Goal: Information Seeking & Learning: Learn about a topic

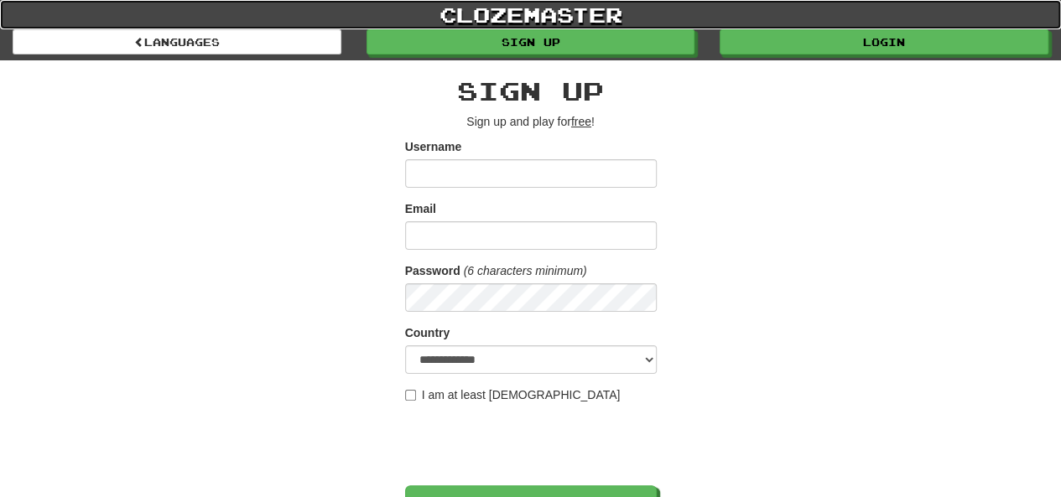
click at [819, 28] on link "clozemaster" at bounding box center [530, 14] width 1061 height 29
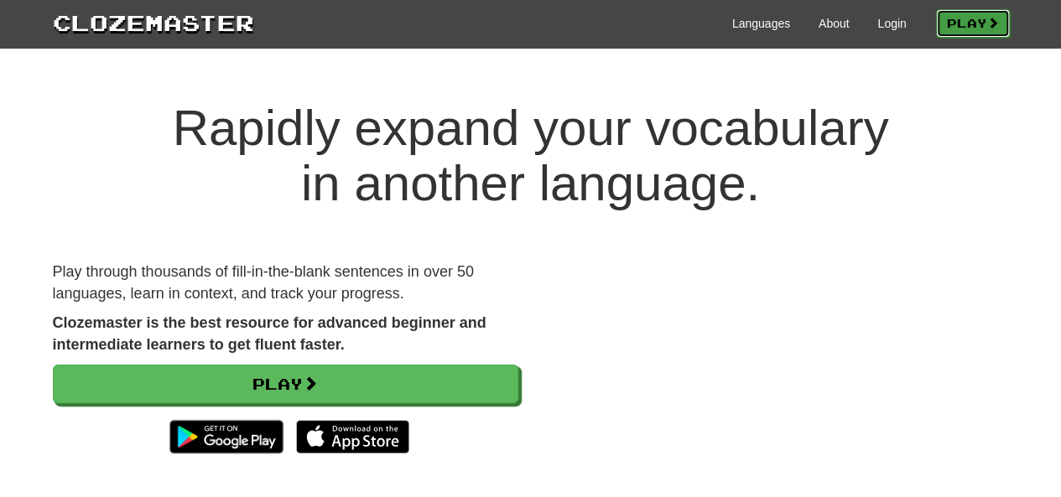
click at [975, 20] on link "Play" at bounding box center [973, 23] width 74 height 29
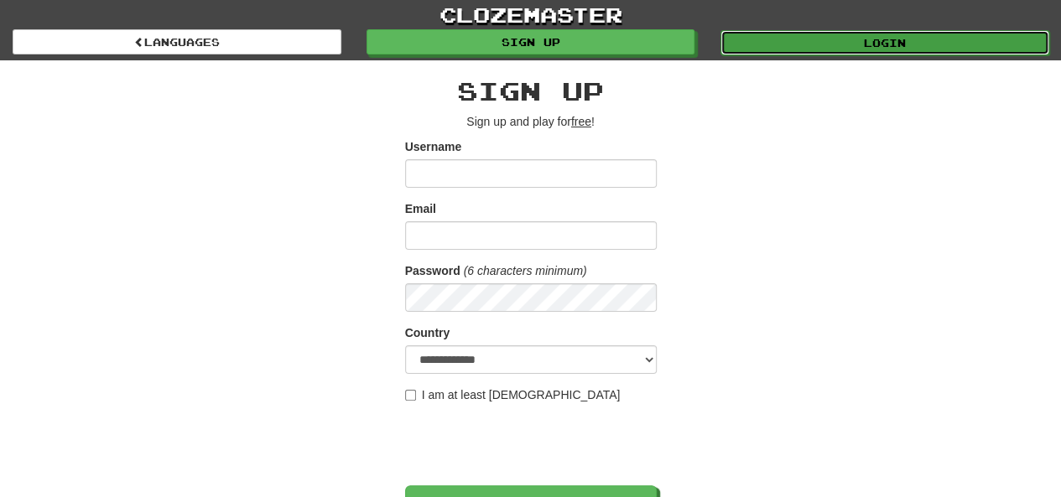
click at [858, 47] on link "Login" at bounding box center [885, 42] width 329 height 25
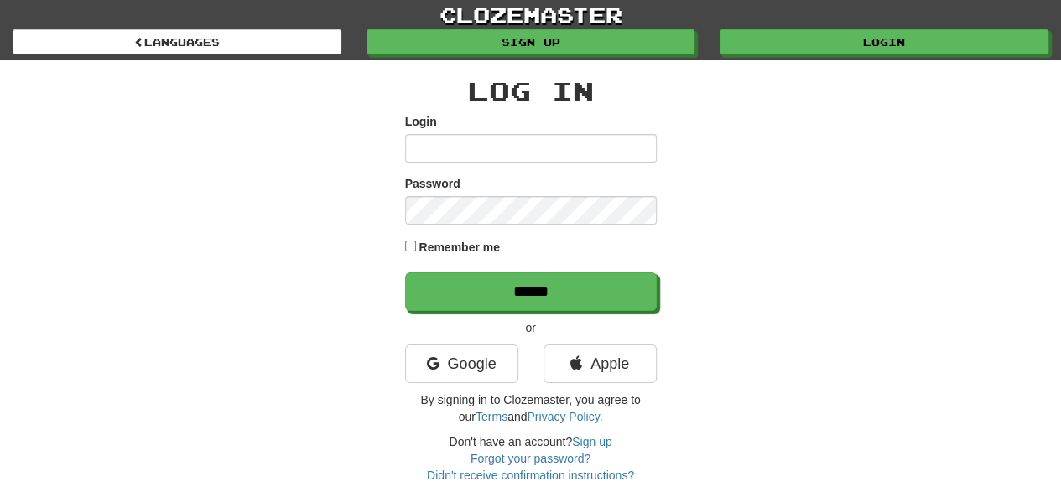
type input "******"
click at [470, 248] on label "Remember me" at bounding box center [459, 247] width 81 height 17
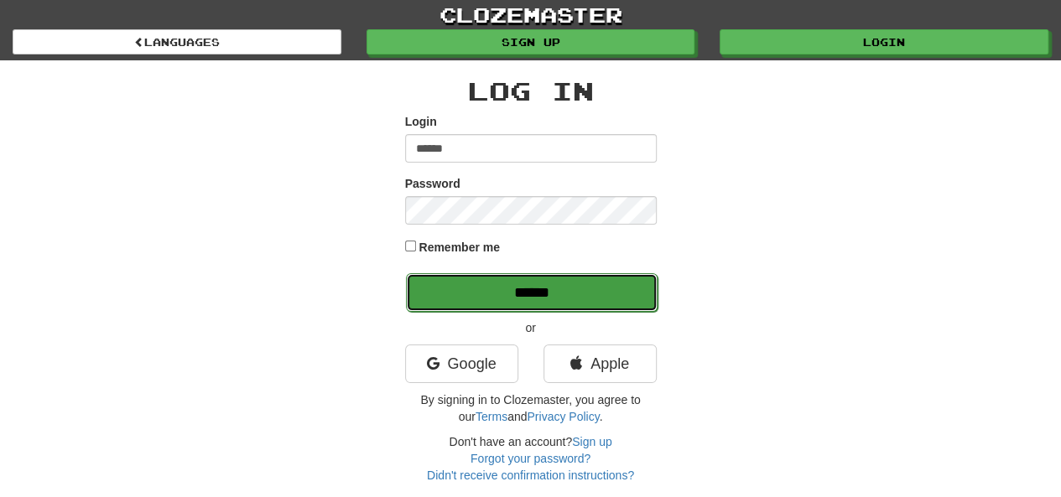
click at [487, 304] on input "******" at bounding box center [532, 292] width 252 height 39
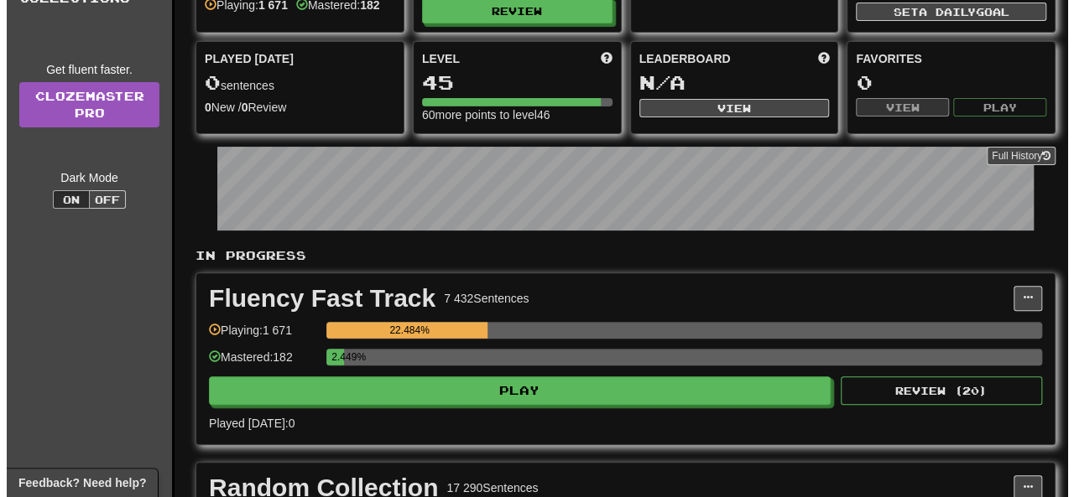
scroll to position [208, 0]
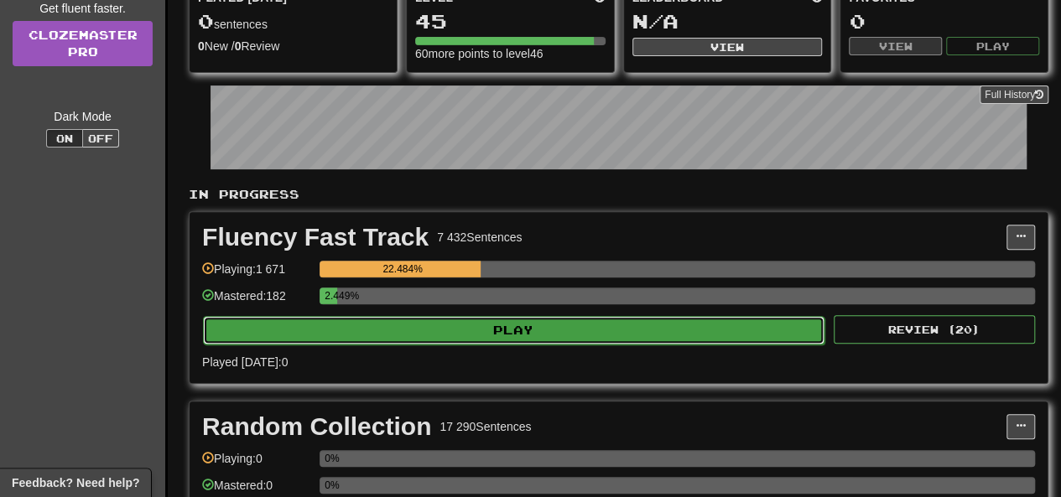
click at [507, 323] on button "Play" at bounding box center [514, 330] width 622 height 29
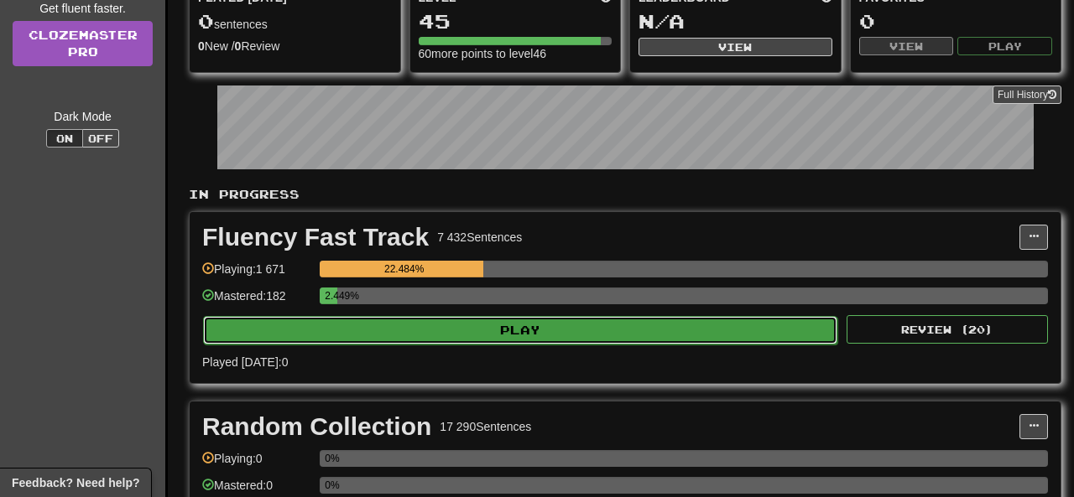
select select "**"
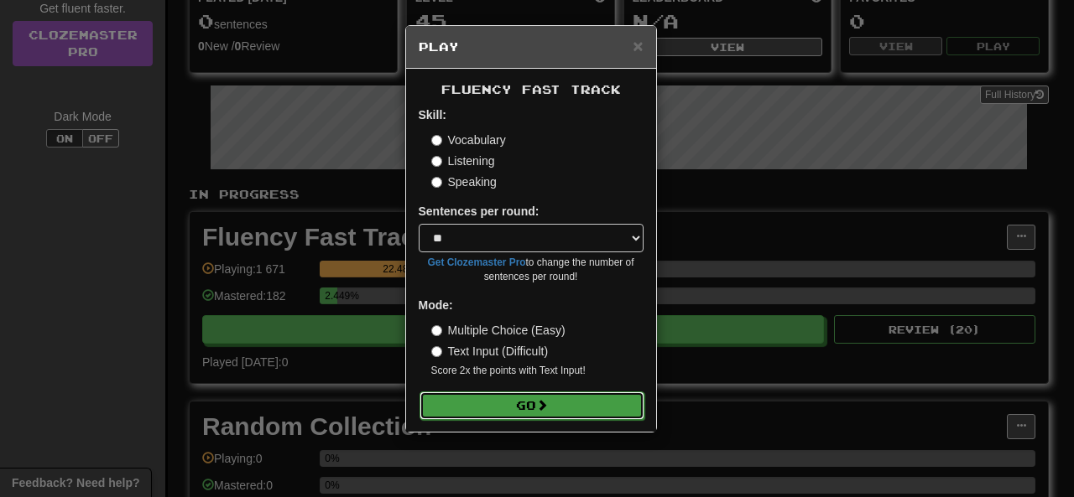
click at [513, 402] on button "Go" at bounding box center [531, 406] width 225 height 29
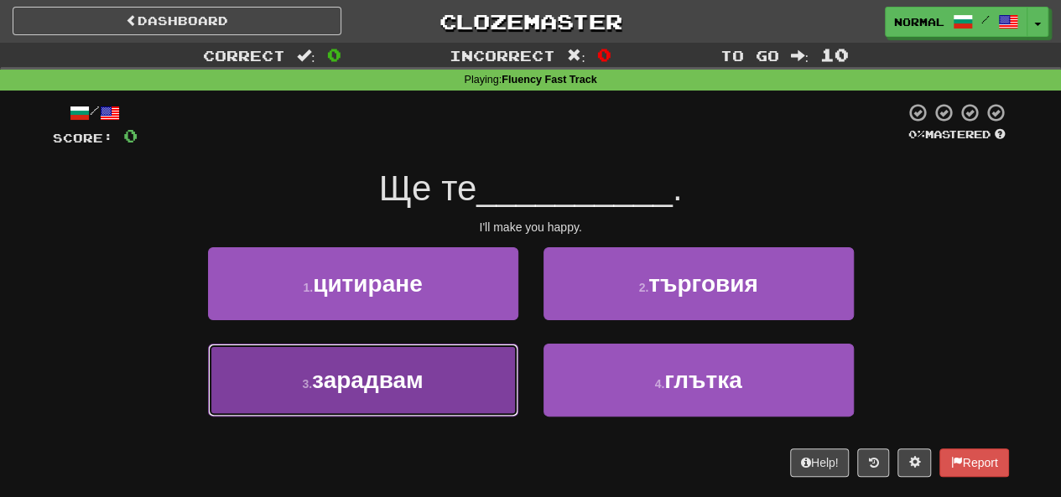
click at [290, 393] on button "3 . зарадвам" at bounding box center [363, 380] width 310 height 73
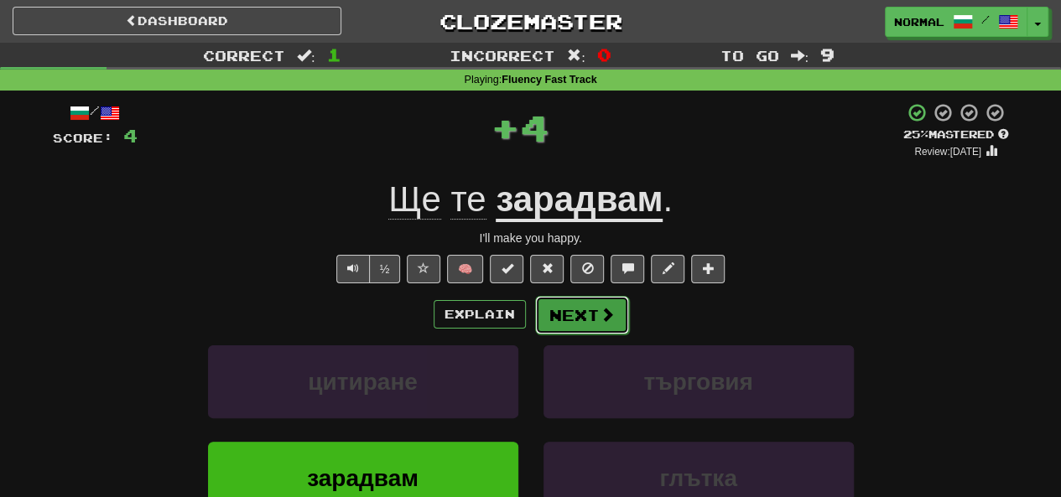
click at [569, 310] on button "Next" at bounding box center [582, 315] width 94 height 39
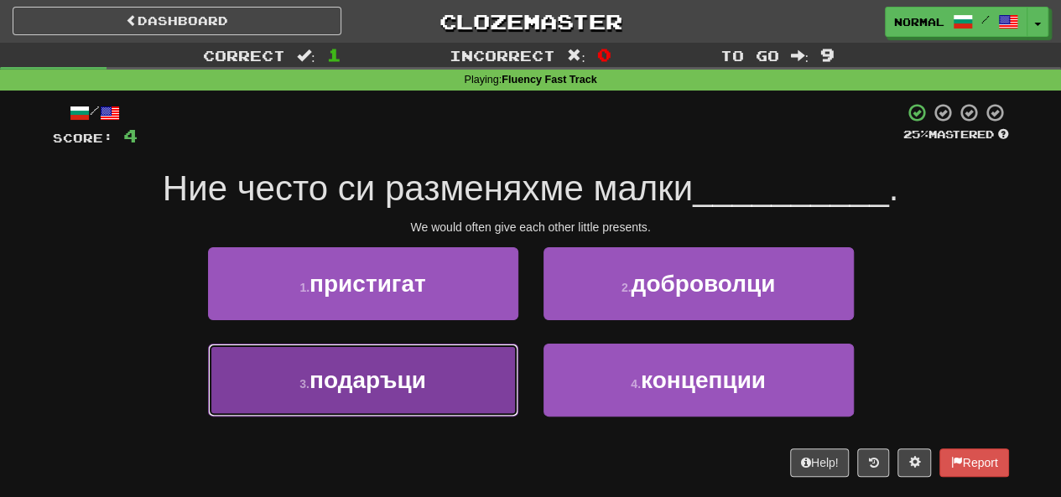
click at [483, 372] on button "3 . подаръци" at bounding box center [363, 380] width 310 height 73
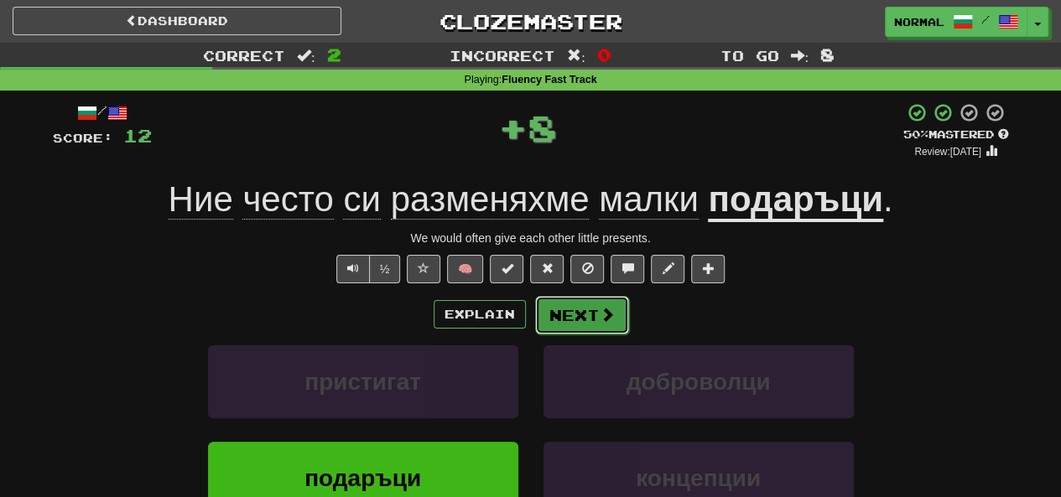
click at [602, 312] on span at bounding box center [607, 314] width 15 height 15
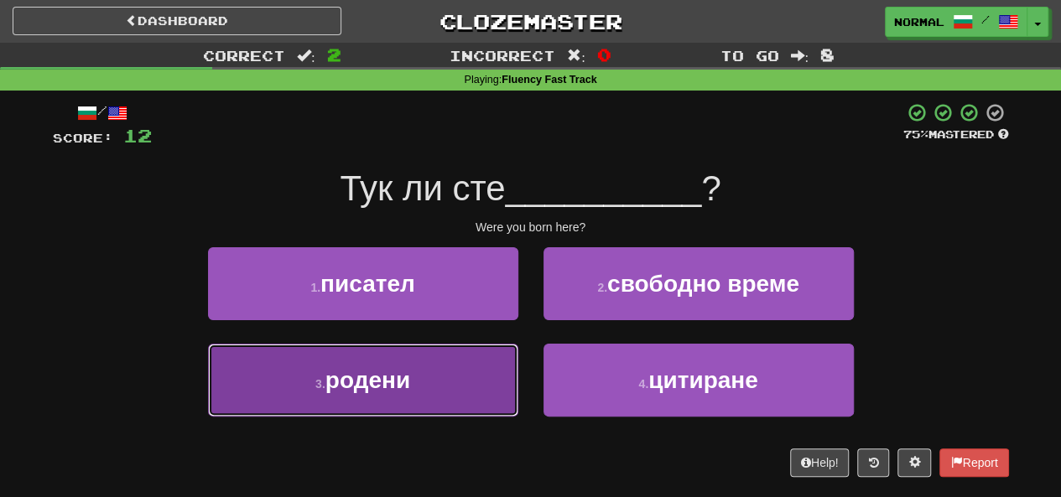
click at [471, 388] on button "3 . родени" at bounding box center [363, 380] width 310 height 73
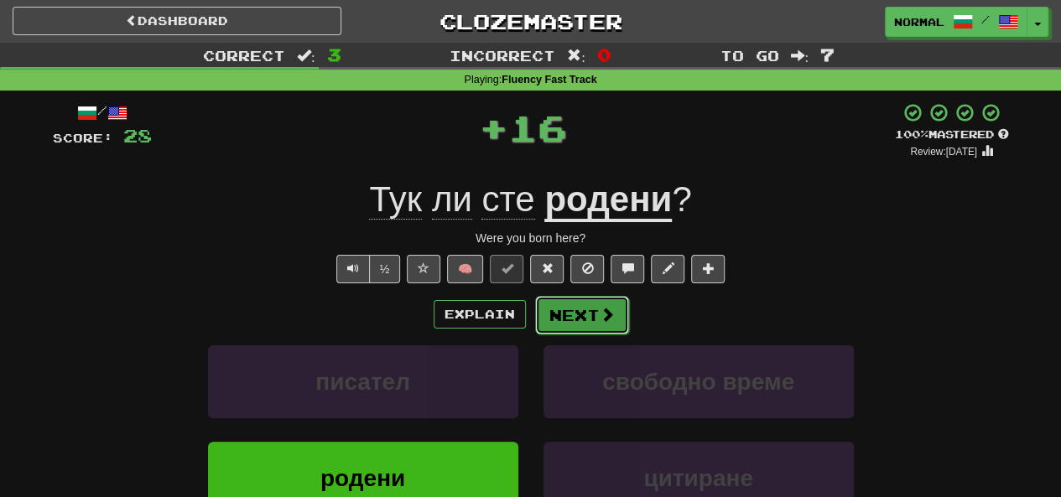
click at [573, 333] on button "Next" at bounding box center [582, 315] width 94 height 39
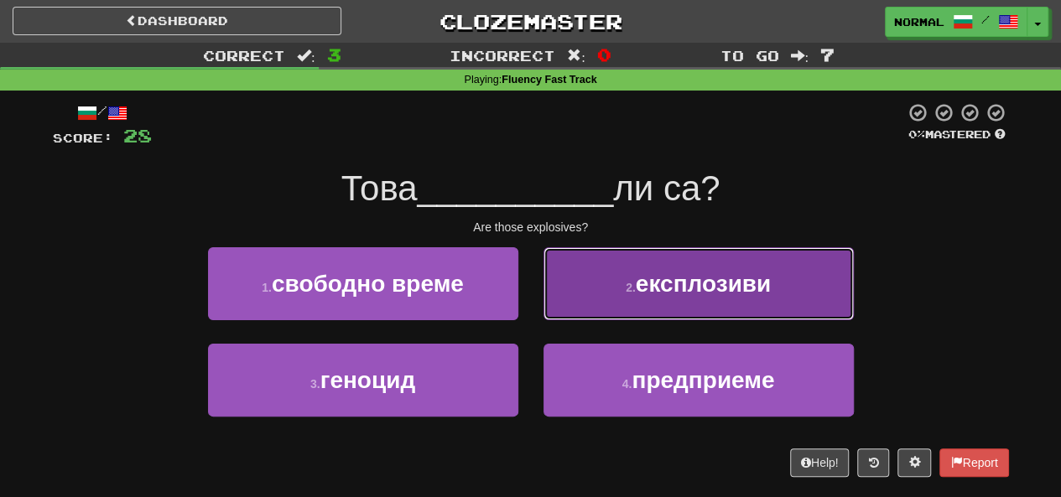
click at [572, 304] on button "2 . експлозиви" at bounding box center [699, 283] width 310 height 73
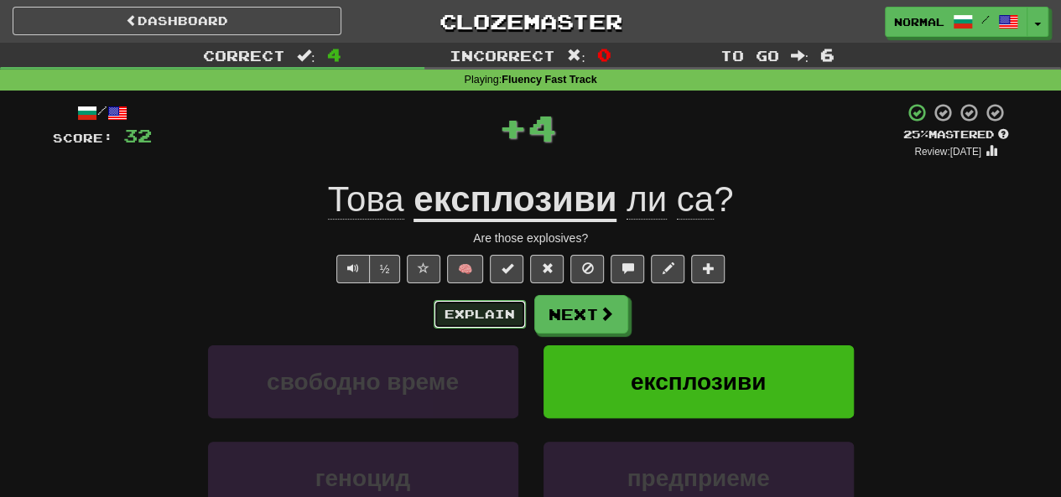
click at [461, 310] on button "Explain" at bounding box center [480, 314] width 92 height 29
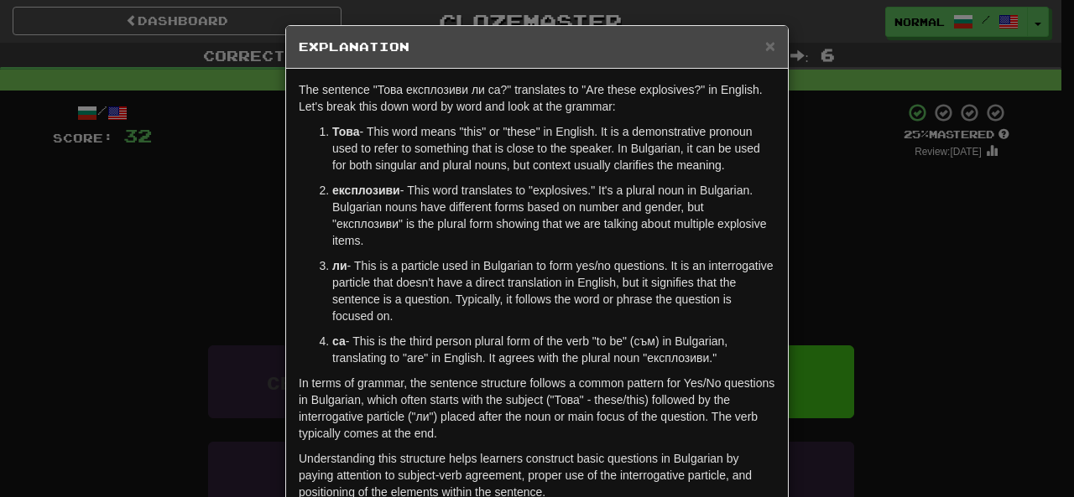
click at [770, 51] on div "× Explanation" at bounding box center [537, 47] width 502 height 43
click at [767, 49] on span "×" at bounding box center [770, 45] width 10 height 19
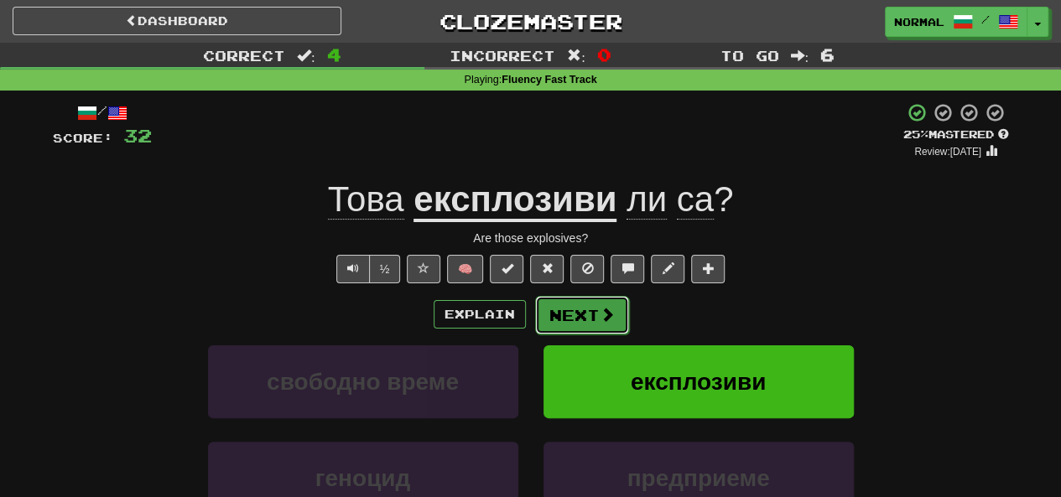
click at [568, 306] on button "Next" at bounding box center [582, 315] width 94 height 39
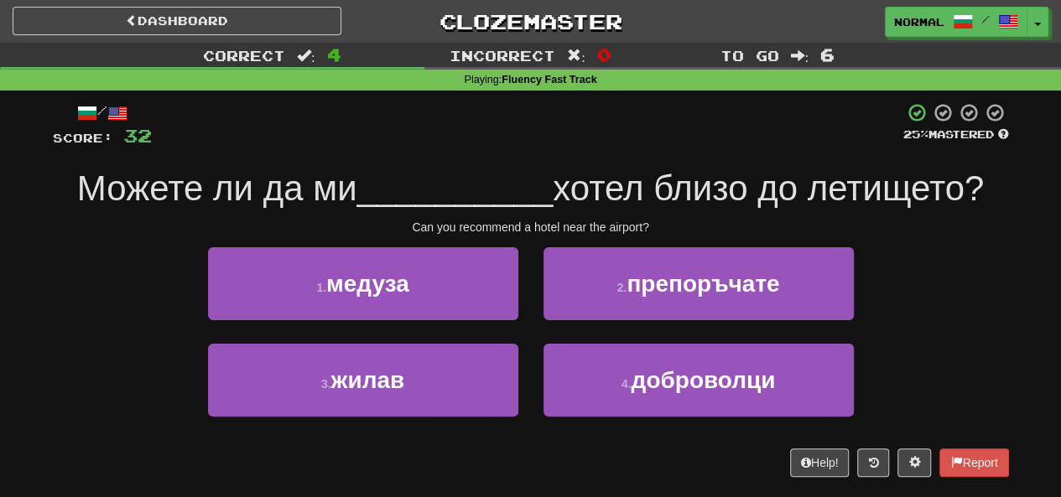
scroll to position [84, 0]
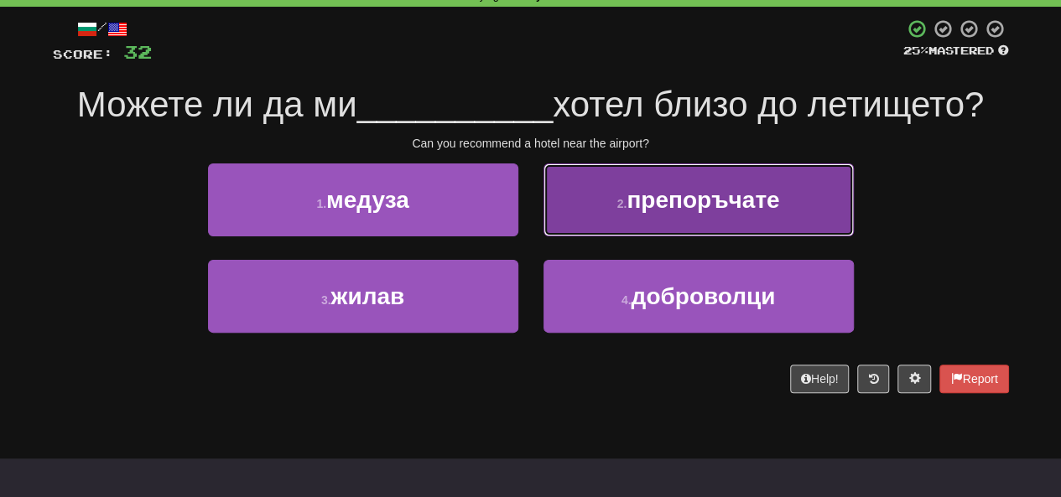
click at [594, 184] on button "2 . препоръчате" at bounding box center [699, 200] width 310 height 73
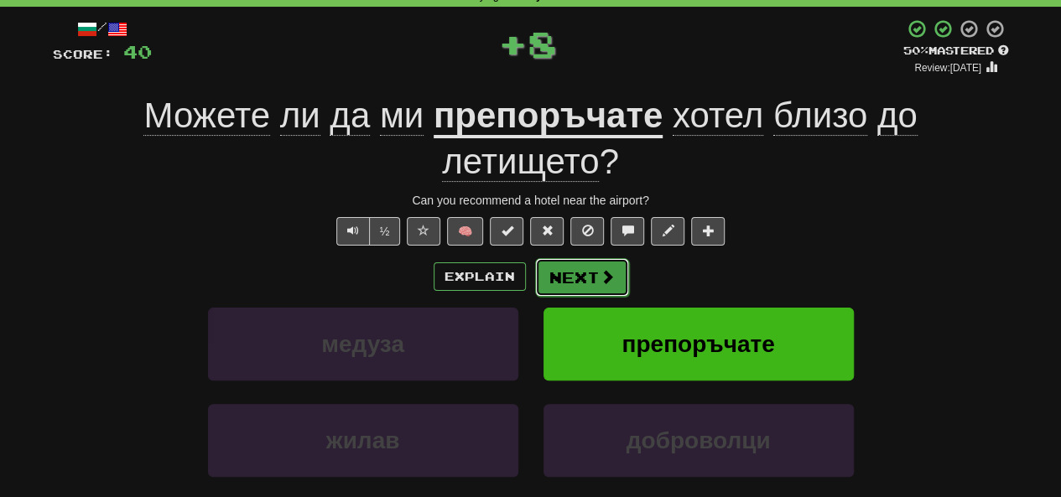
click at [595, 276] on button "Next" at bounding box center [582, 277] width 94 height 39
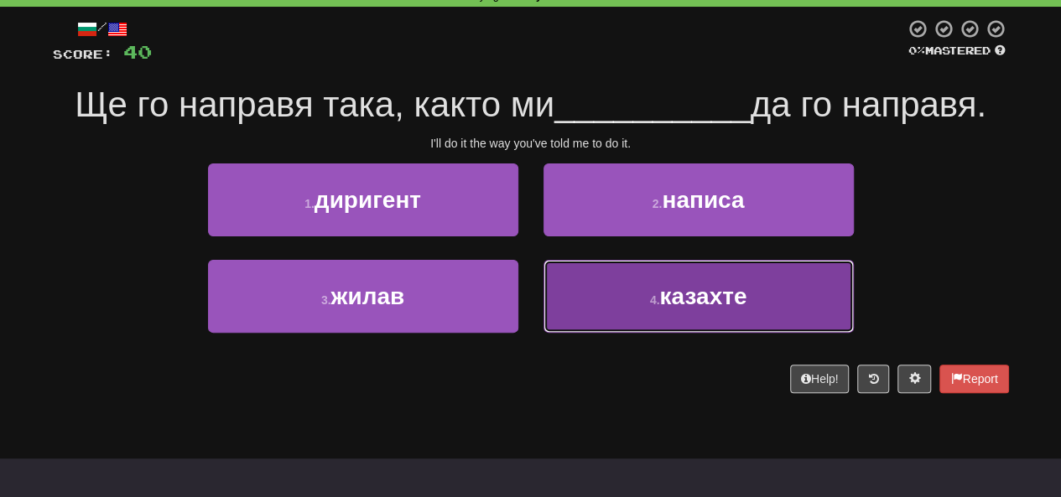
click at [609, 293] on button "4 . казахте" at bounding box center [699, 296] width 310 height 73
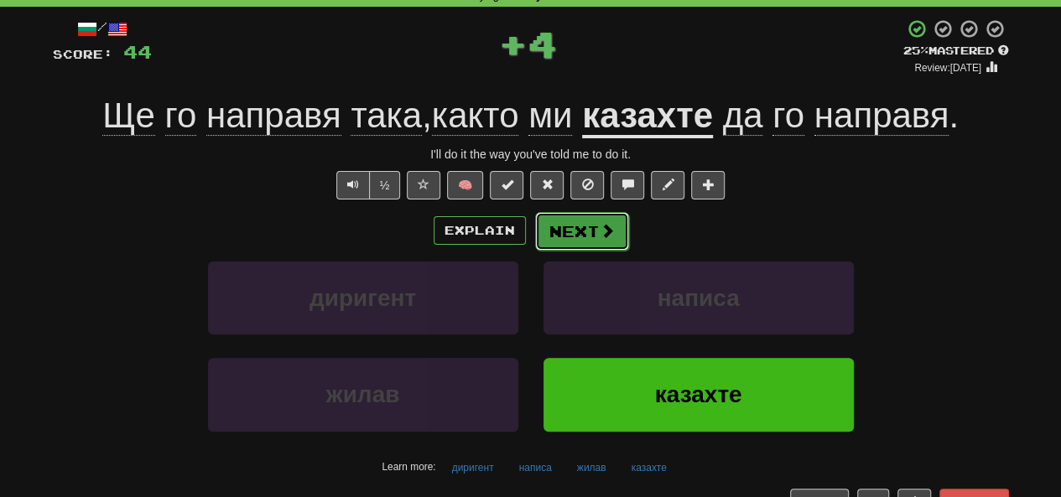
click at [567, 238] on button "Next" at bounding box center [582, 231] width 94 height 39
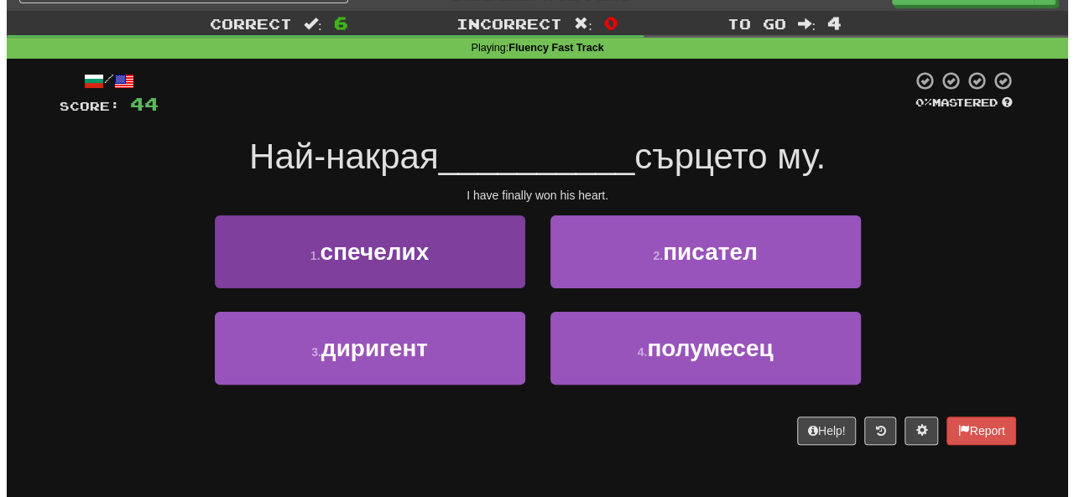
scroll to position [0, 0]
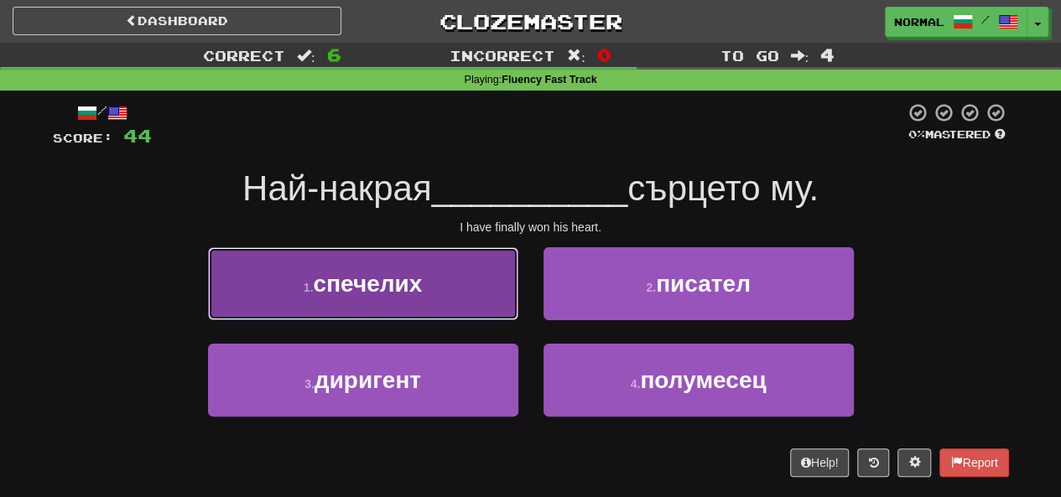
click at [460, 294] on button "1 . спечелих" at bounding box center [363, 283] width 310 height 73
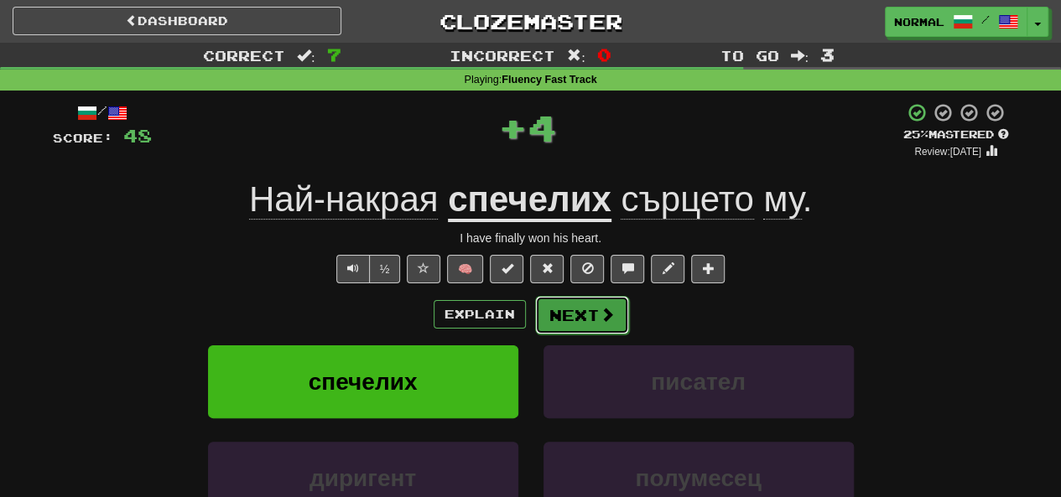
click at [570, 315] on button "Next" at bounding box center [582, 315] width 94 height 39
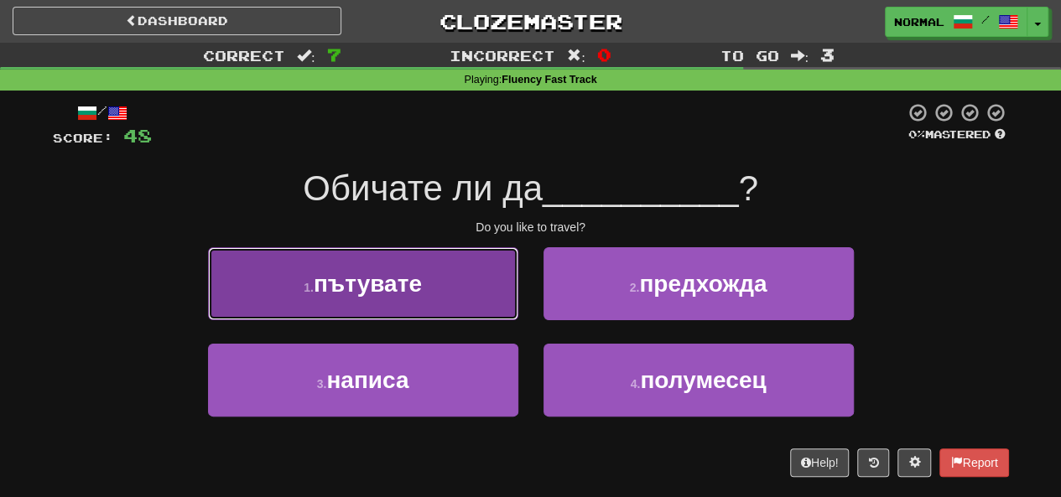
click at [461, 268] on button "1 . пътувате" at bounding box center [363, 283] width 310 height 73
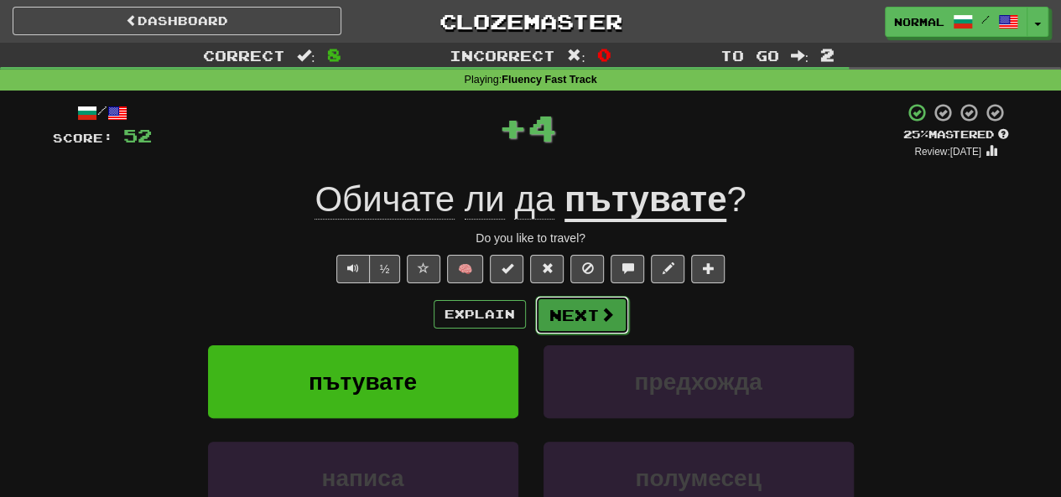
click at [611, 313] on span at bounding box center [607, 314] width 15 height 15
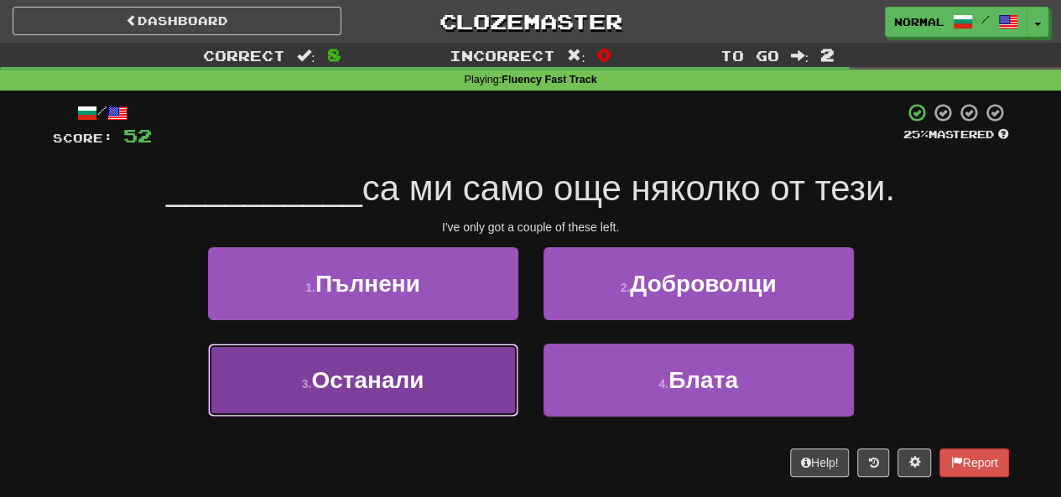
click at [470, 378] on button "3 . Останали" at bounding box center [363, 380] width 310 height 73
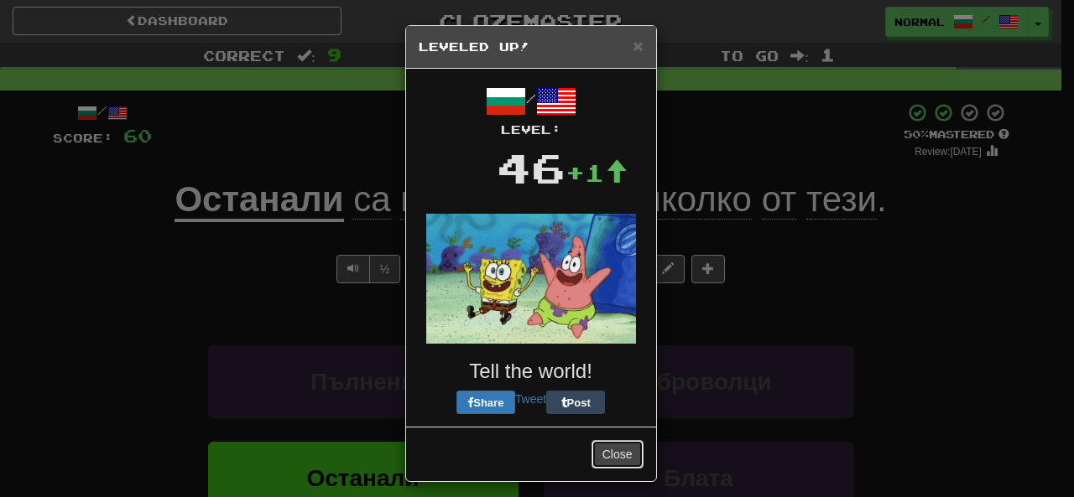
click at [601, 454] on button "Close" at bounding box center [617, 454] width 52 height 29
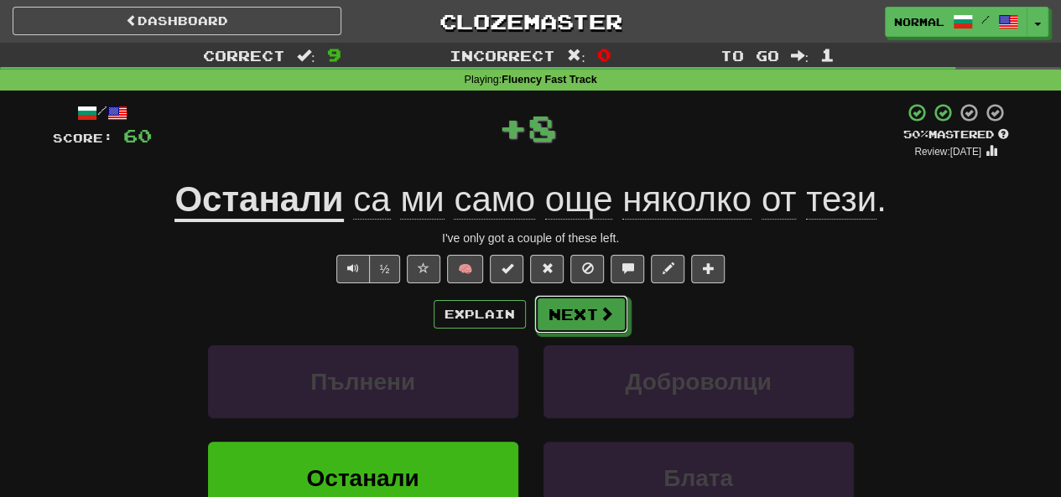
click at [591, 309] on button "Next" at bounding box center [581, 314] width 94 height 39
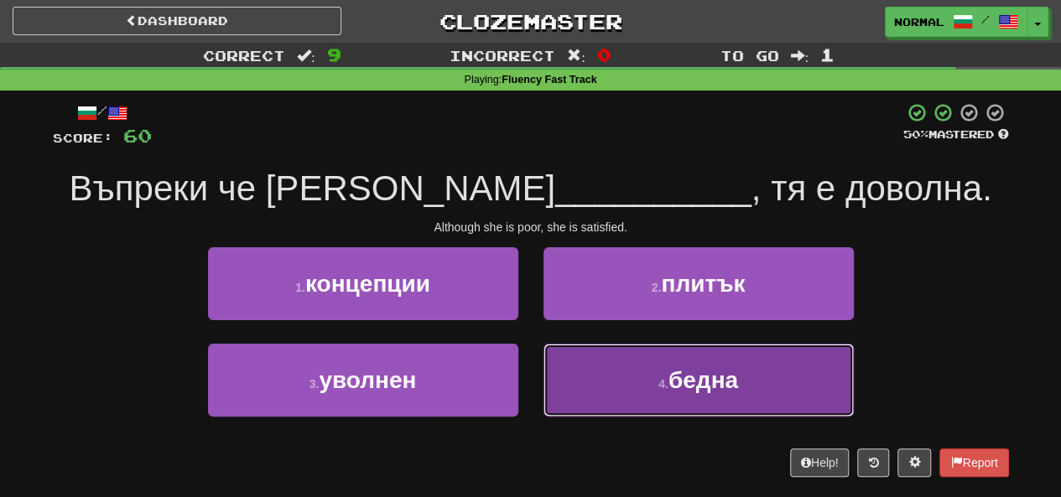
click at [634, 383] on button "4 . бедна" at bounding box center [699, 380] width 310 height 73
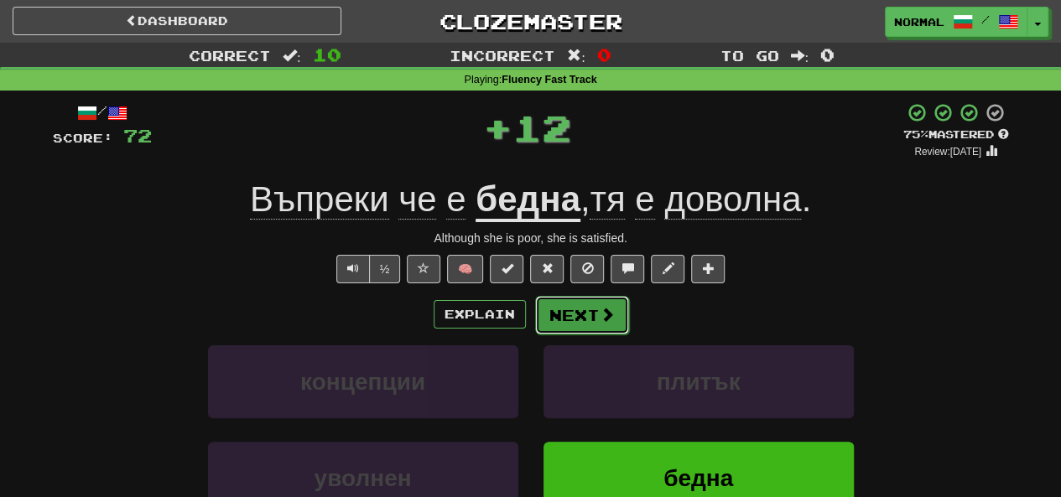
click at [580, 318] on button "Next" at bounding box center [582, 315] width 94 height 39
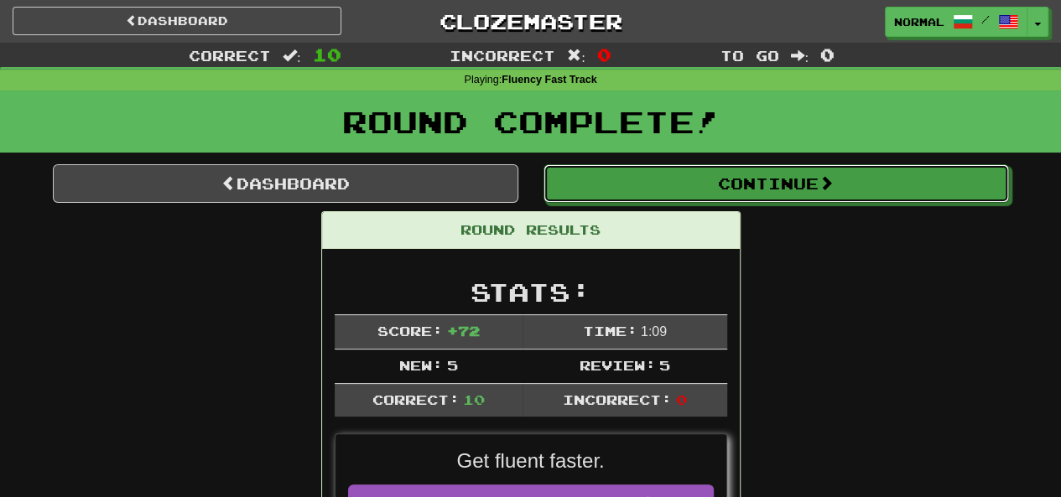
click at [669, 191] on button "Continue" at bounding box center [777, 183] width 466 height 39
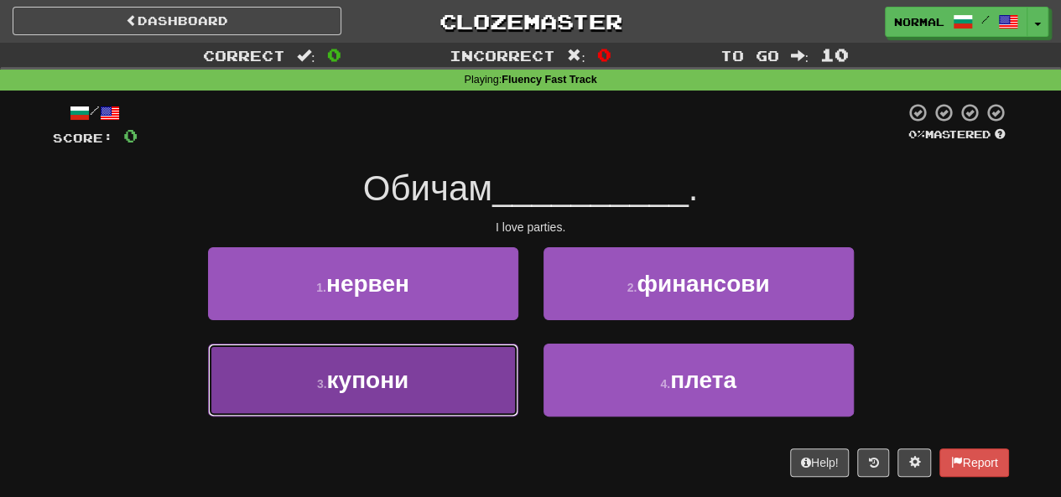
click at [425, 397] on button "3 . купони" at bounding box center [363, 380] width 310 height 73
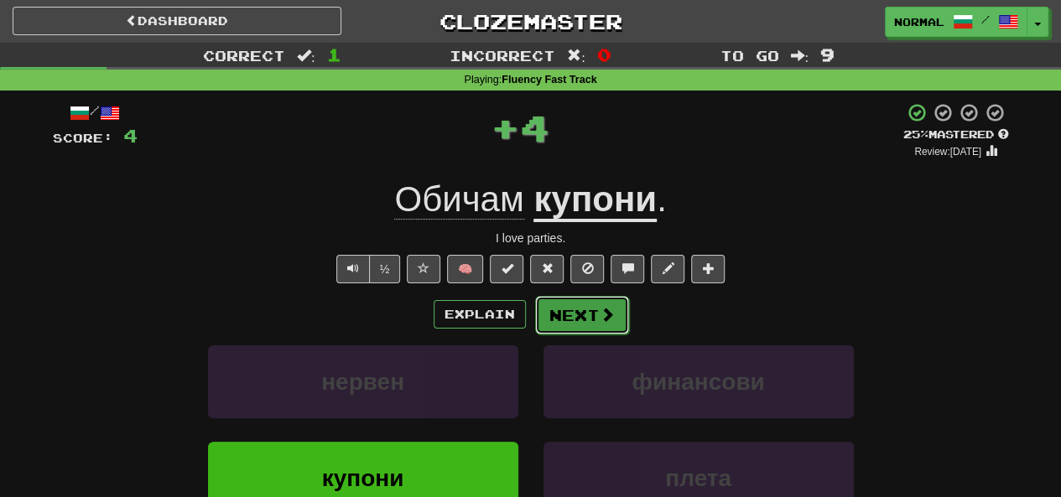
click at [573, 313] on button "Next" at bounding box center [582, 315] width 94 height 39
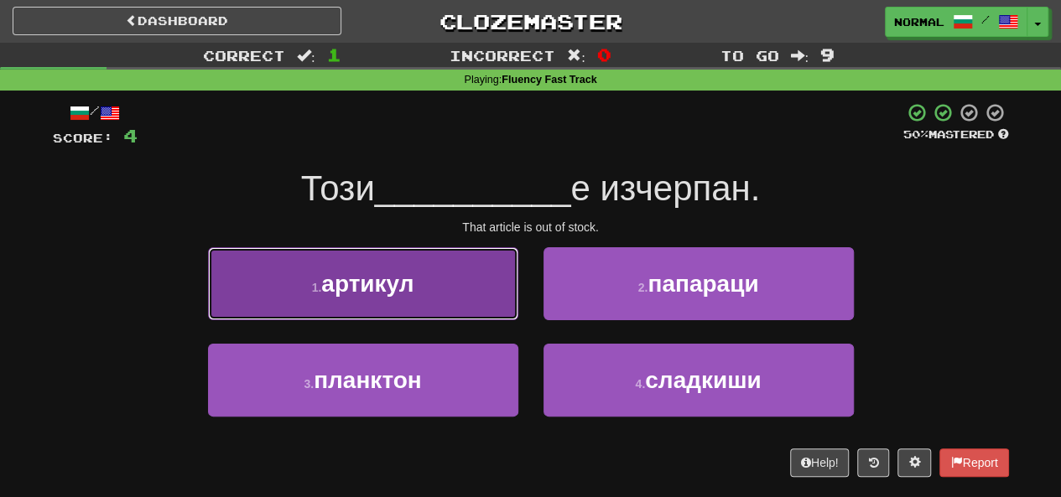
click at [497, 295] on button "1 . артикул" at bounding box center [363, 283] width 310 height 73
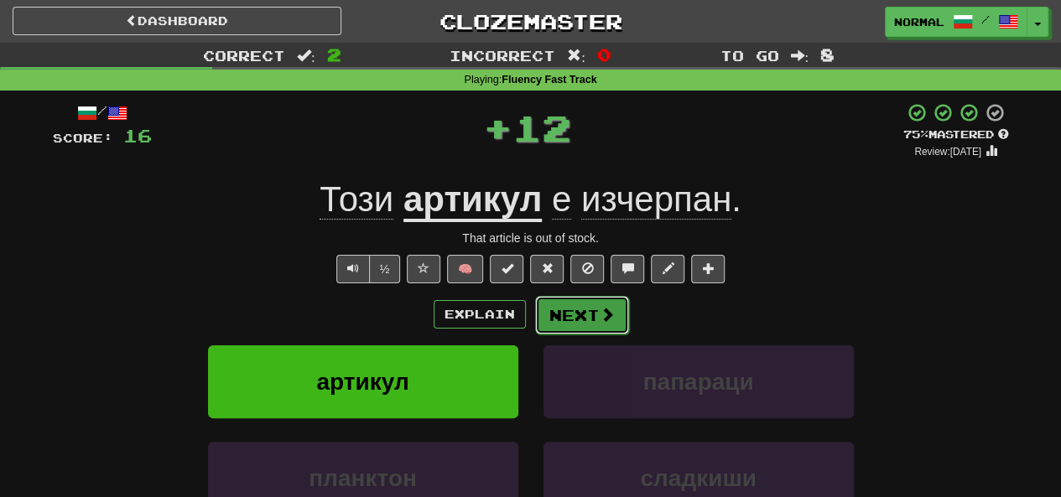
click at [578, 326] on button "Next" at bounding box center [582, 315] width 94 height 39
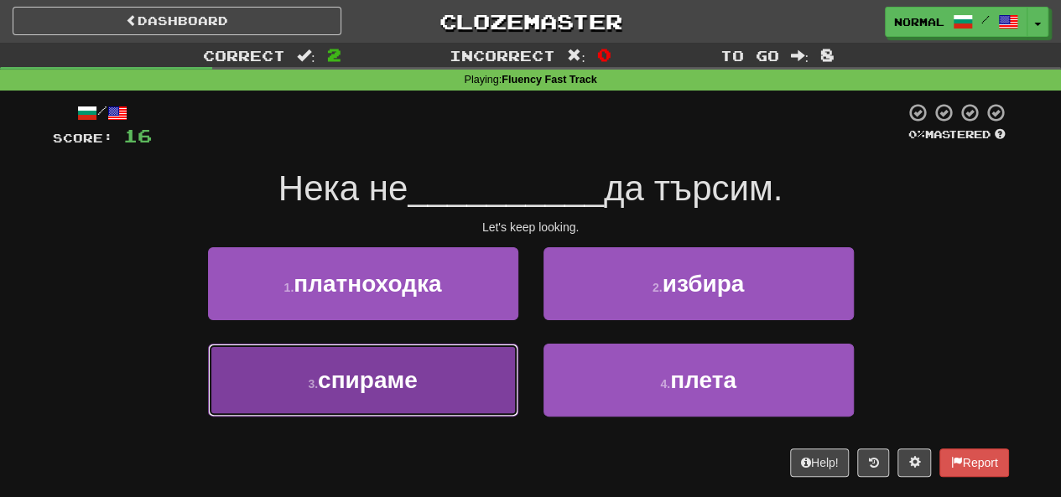
click at [471, 374] on button "3 . спираме" at bounding box center [363, 380] width 310 height 73
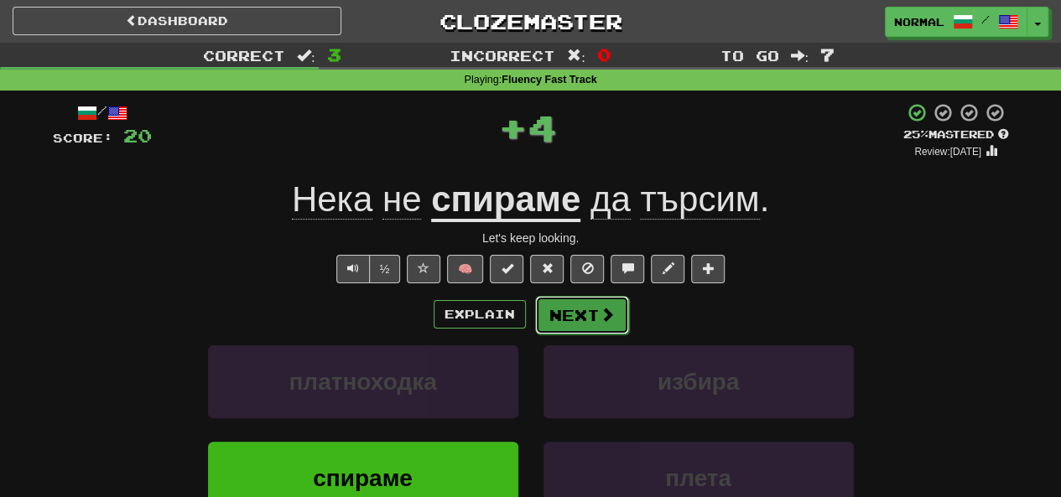
click at [574, 325] on button "Next" at bounding box center [582, 315] width 94 height 39
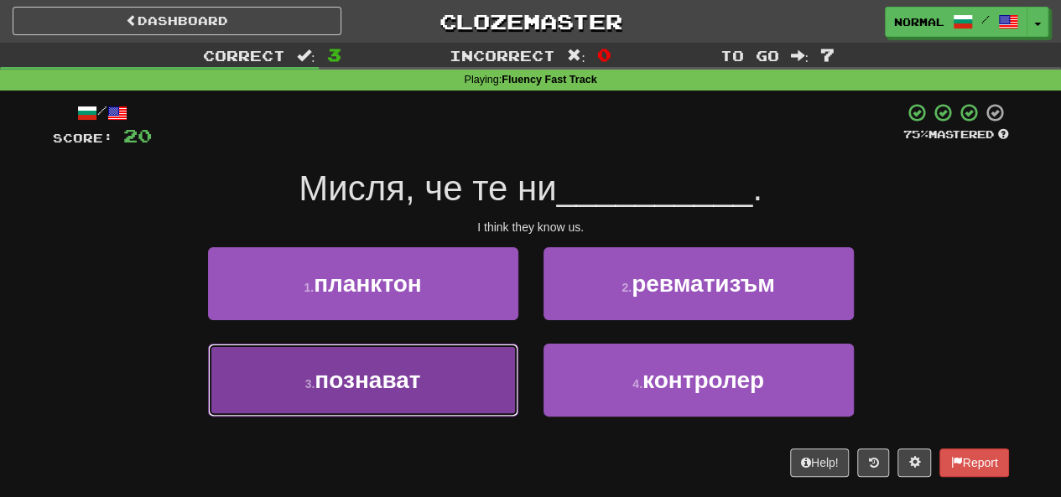
click at [445, 369] on button "3 . познават" at bounding box center [363, 380] width 310 height 73
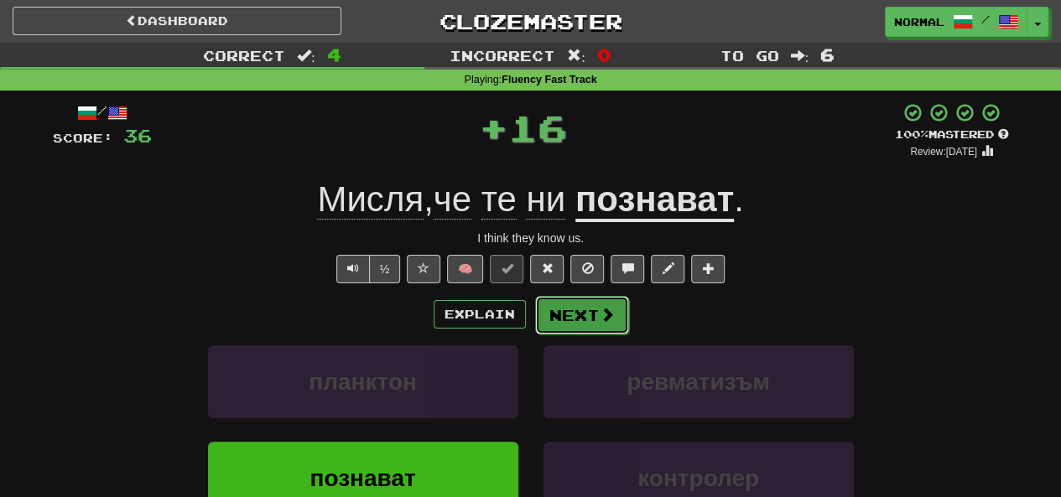
click at [545, 315] on button "Next" at bounding box center [582, 315] width 94 height 39
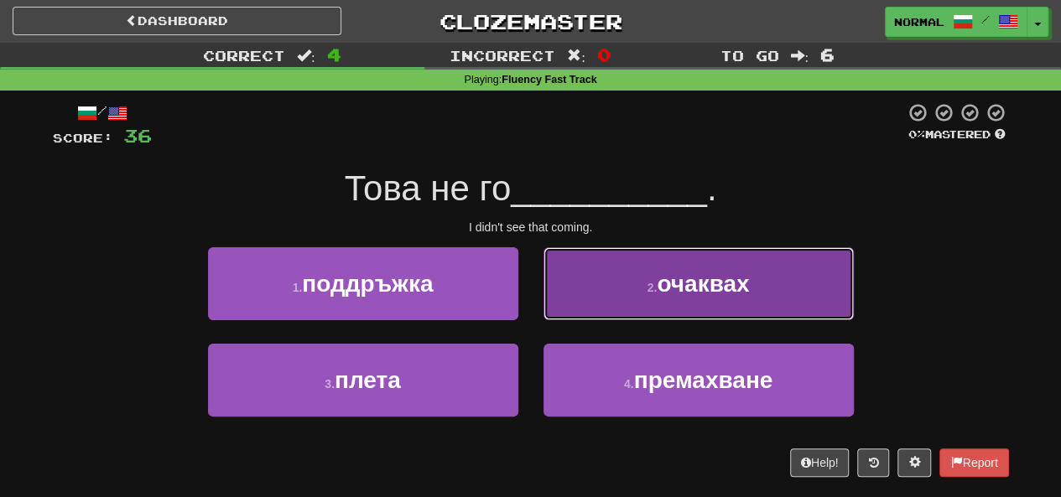
click at [629, 291] on button "2 . очаквах" at bounding box center [699, 283] width 310 height 73
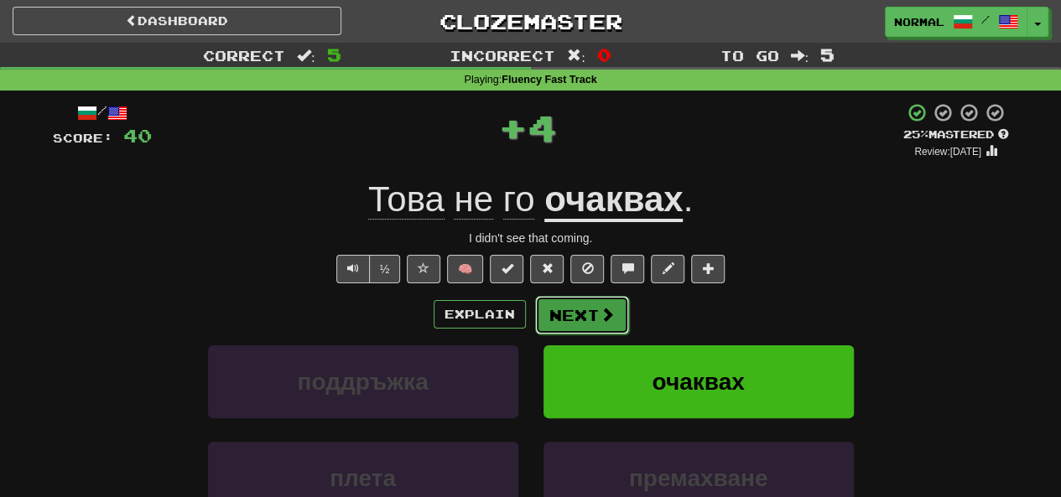
click at [560, 326] on button "Next" at bounding box center [582, 315] width 94 height 39
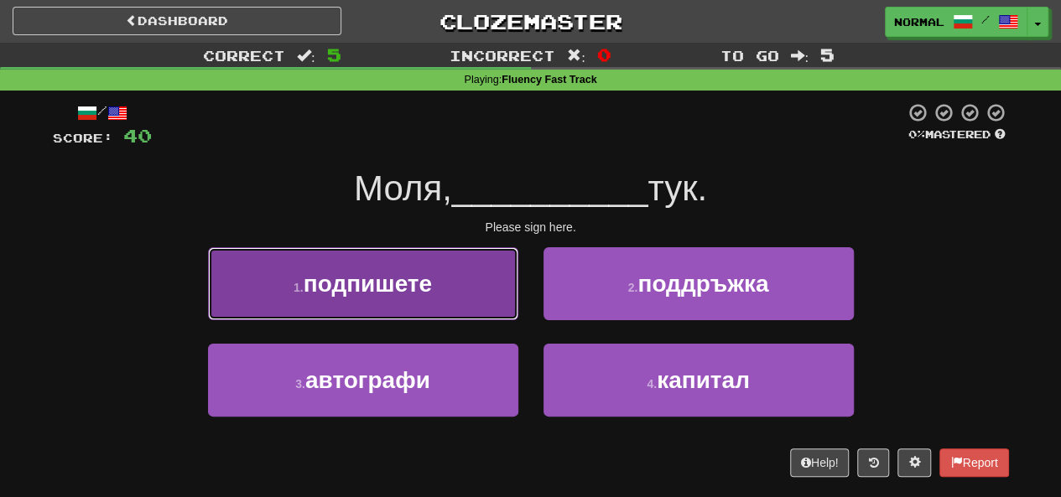
click at [496, 319] on button "1 . подпишете" at bounding box center [363, 283] width 310 height 73
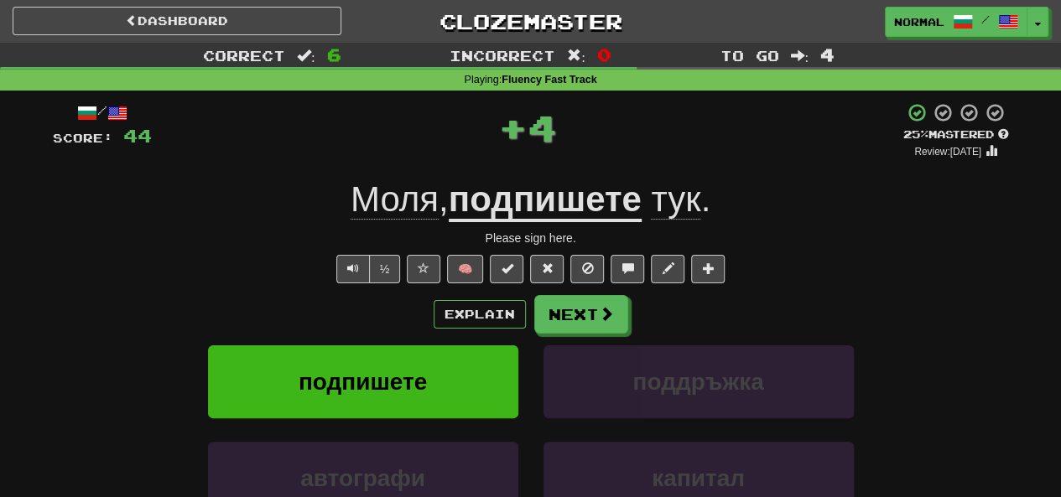
click at [653, 315] on div "Explain Next" at bounding box center [531, 314] width 956 height 39
click at [601, 325] on button "Next" at bounding box center [582, 315] width 94 height 39
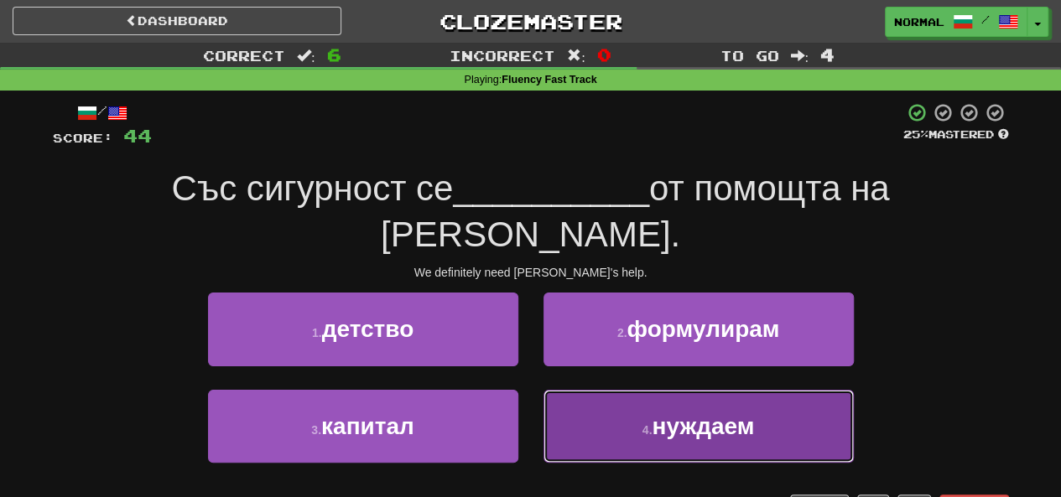
click at [577, 390] on button "4 . нуждаем" at bounding box center [699, 426] width 310 height 73
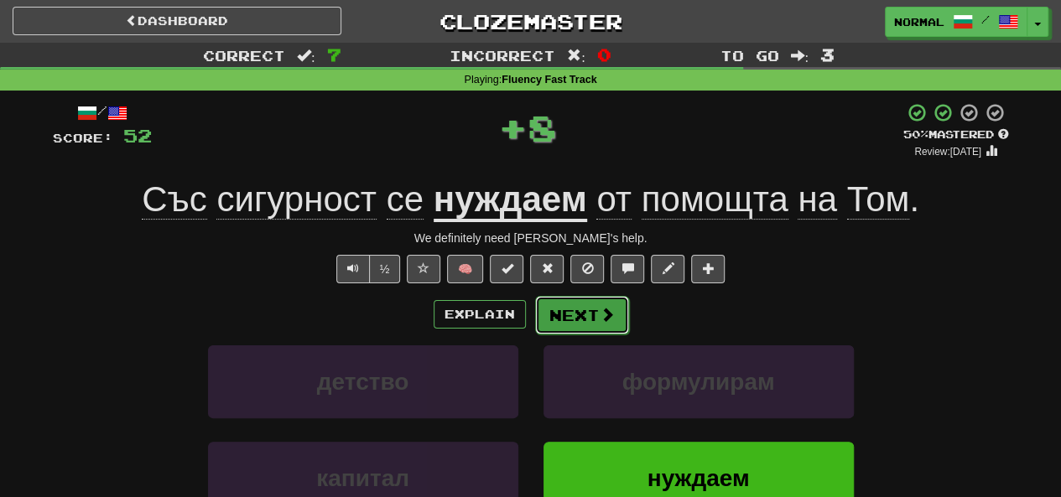
click at [561, 324] on button "Next" at bounding box center [582, 315] width 94 height 39
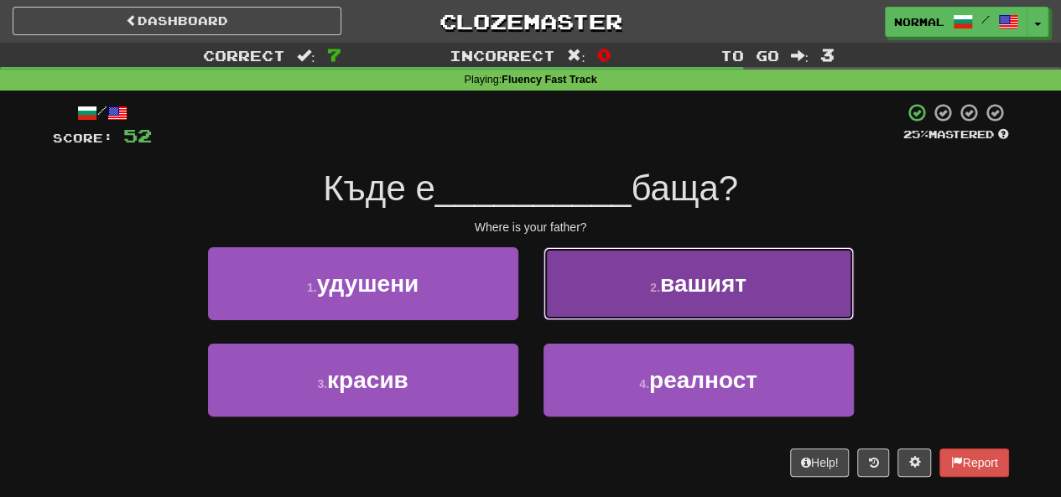
click at [615, 315] on button "2 . вашият" at bounding box center [699, 283] width 310 height 73
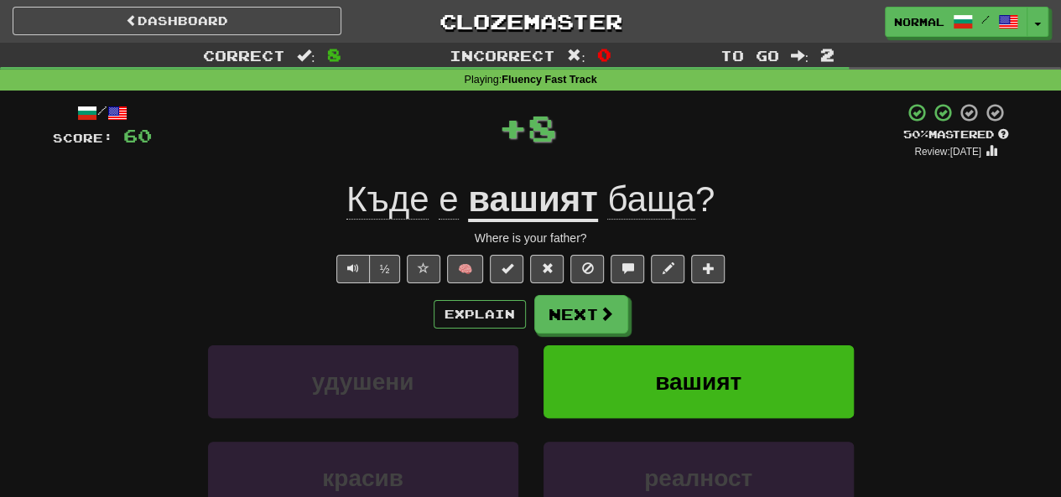
click at [524, 325] on div "Explain Next" at bounding box center [531, 314] width 956 height 39
click at [540, 325] on button "Next" at bounding box center [582, 315] width 94 height 39
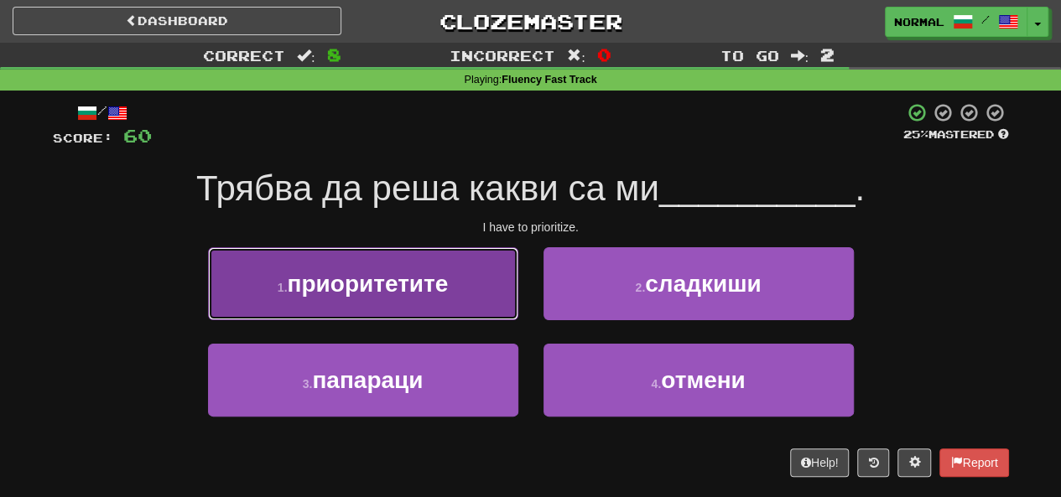
click at [465, 295] on button "1 . приоритетите" at bounding box center [363, 283] width 310 height 73
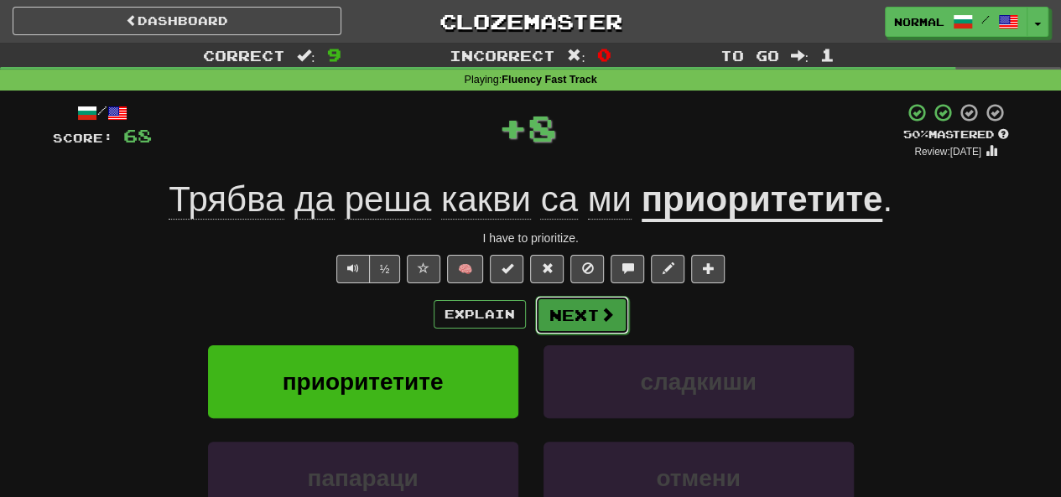
click at [565, 326] on button "Next" at bounding box center [582, 315] width 94 height 39
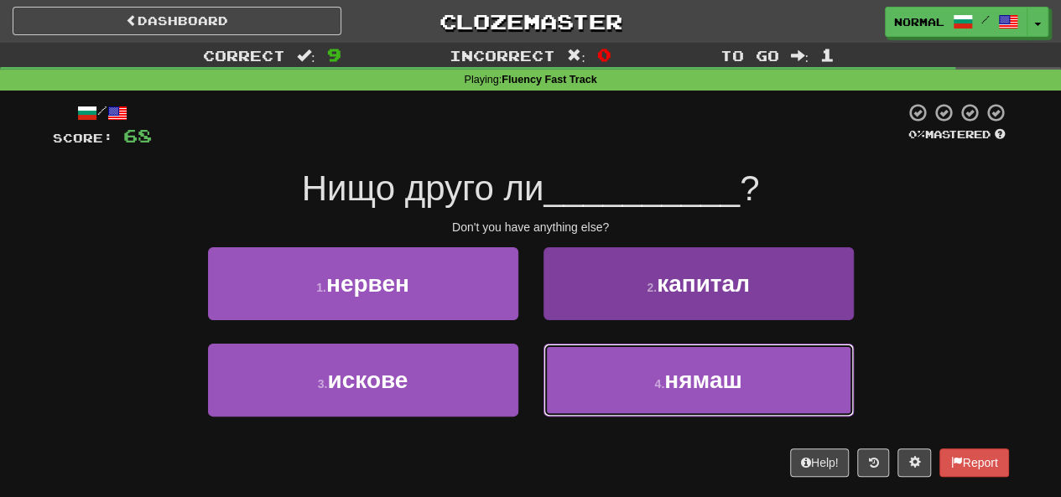
click at [686, 402] on button "4 . нямаш" at bounding box center [699, 380] width 310 height 73
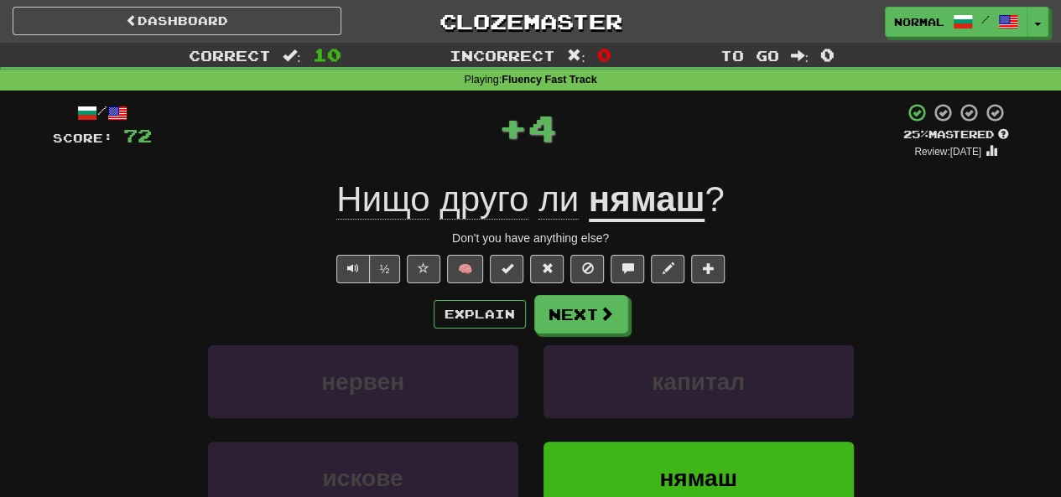
click at [584, 338] on div "Explain Next нервен капитал искове нямаш Learn more: нервен капитал искове нямаш" at bounding box center [531, 429] width 956 height 269
click at [579, 331] on button "Next" at bounding box center [582, 315] width 94 height 39
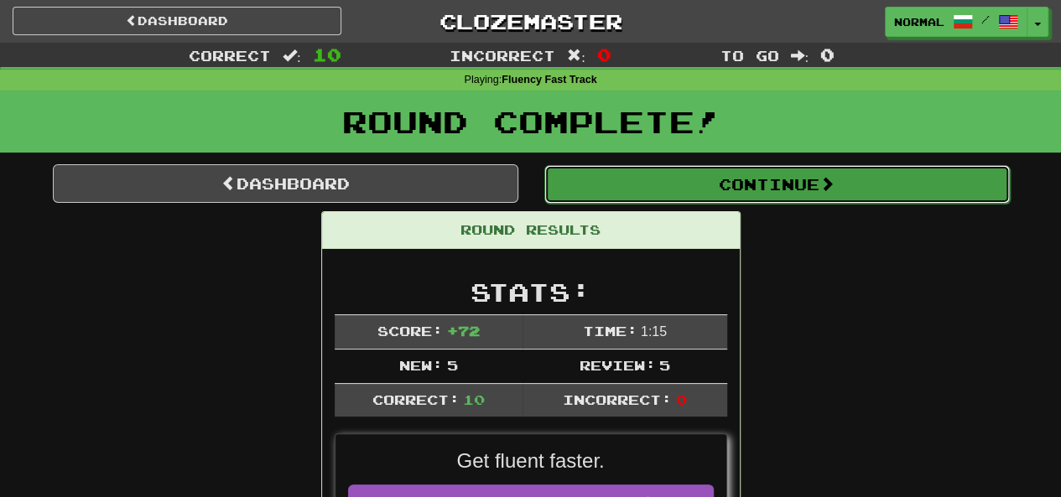
click at [607, 200] on button "Continue" at bounding box center [777, 184] width 466 height 39
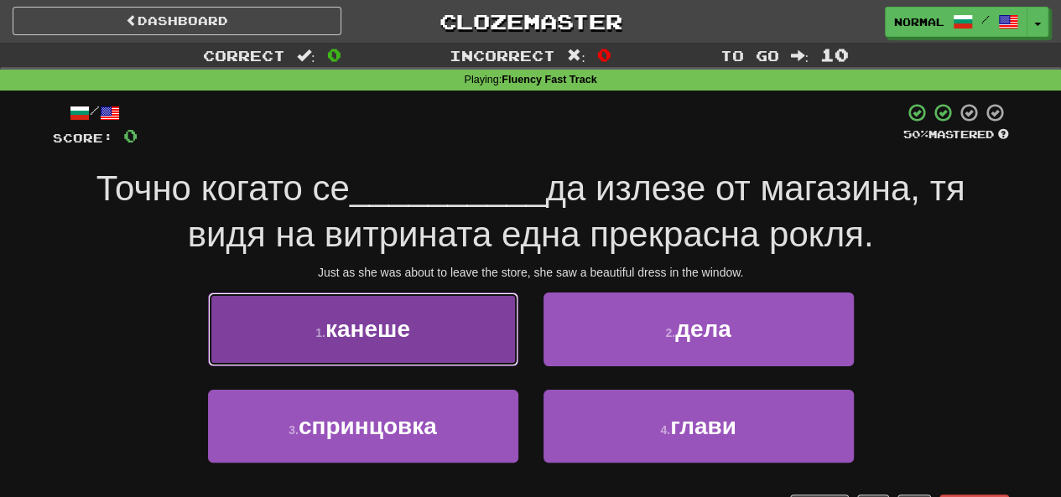
click at [487, 315] on button "1 . канеше" at bounding box center [363, 329] width 310 height 73
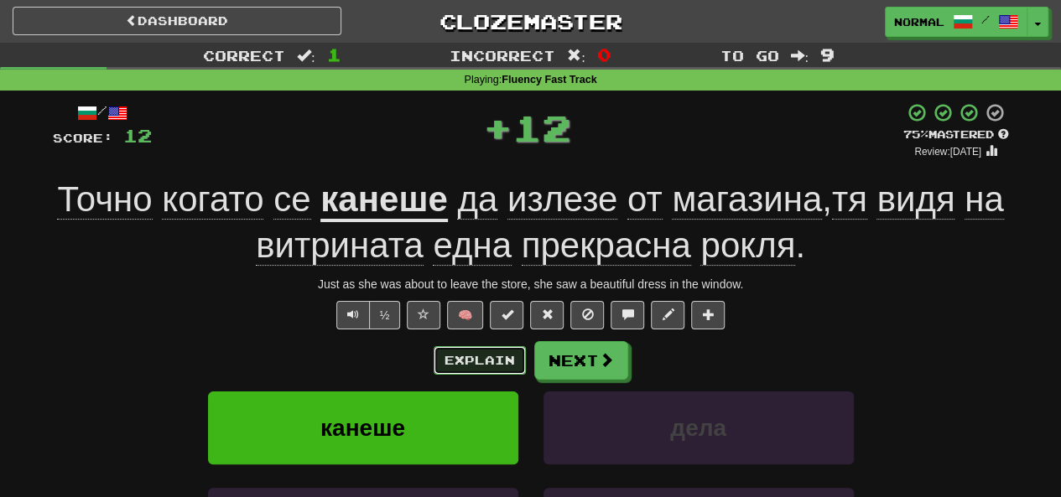
click at [470, 358] on button "Explain" at bounding box center [480, 360] width 92 height 29
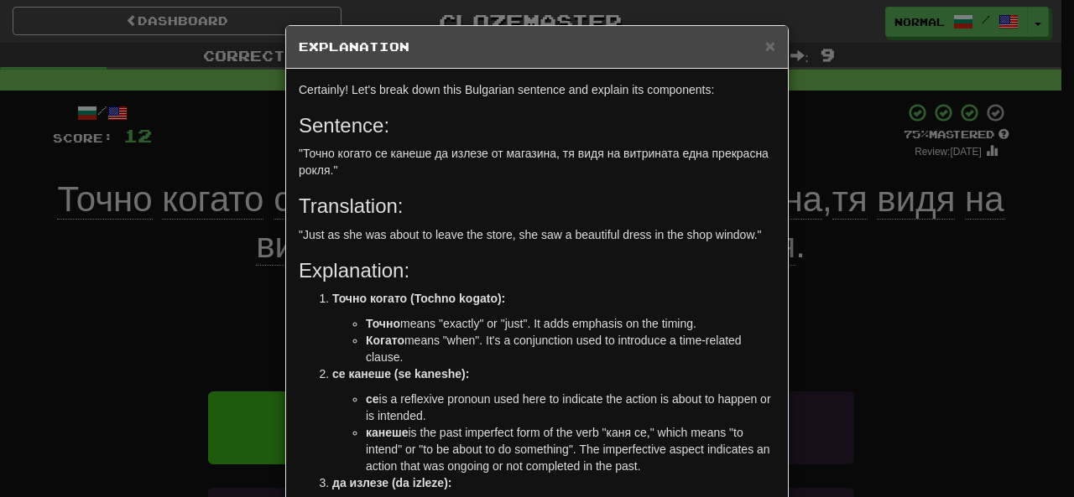
click at [757, 46] on h5 "Explanation" at bounding box center [537, 47] width 476 height 17
click at [762, 46] on div "× Explanation" at bounding box center [537, 47] width 502 height 43
click at [765, 46] on span "×" at bounding box center [770, 45] width 10 height 19
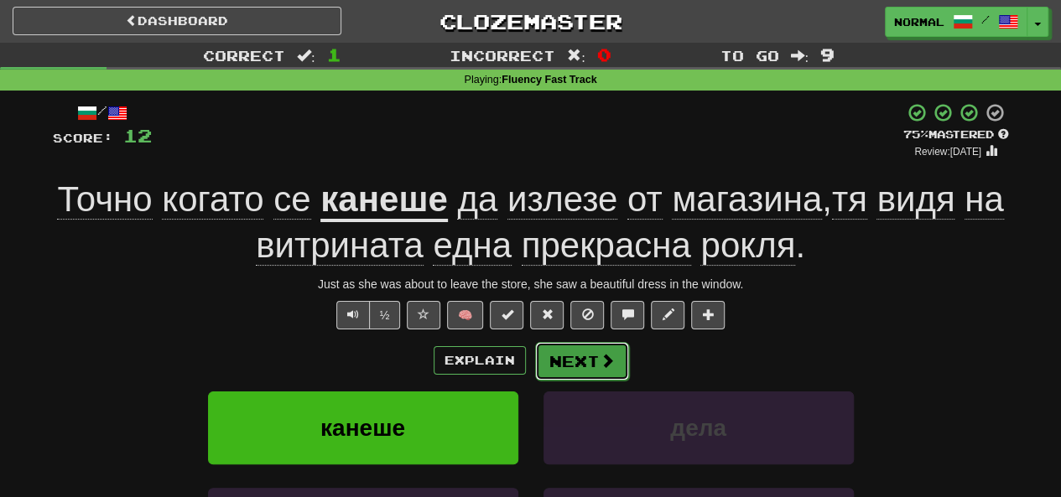
click at [585, 353] on button "Next" at bounding box center [582, 361] width 94 height 39
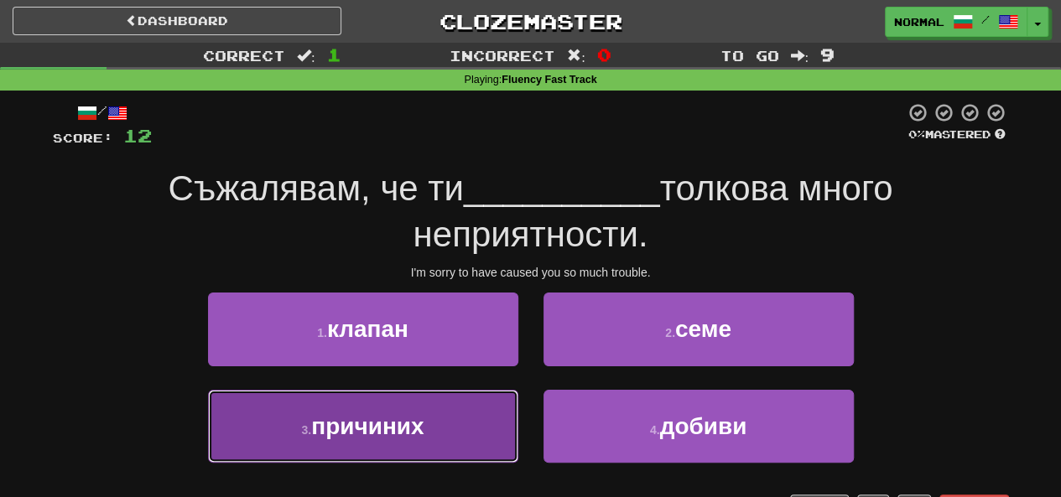
click at [468, 422] on button "3 . причиних" at bounding box center [363, 426] width 310 height 73
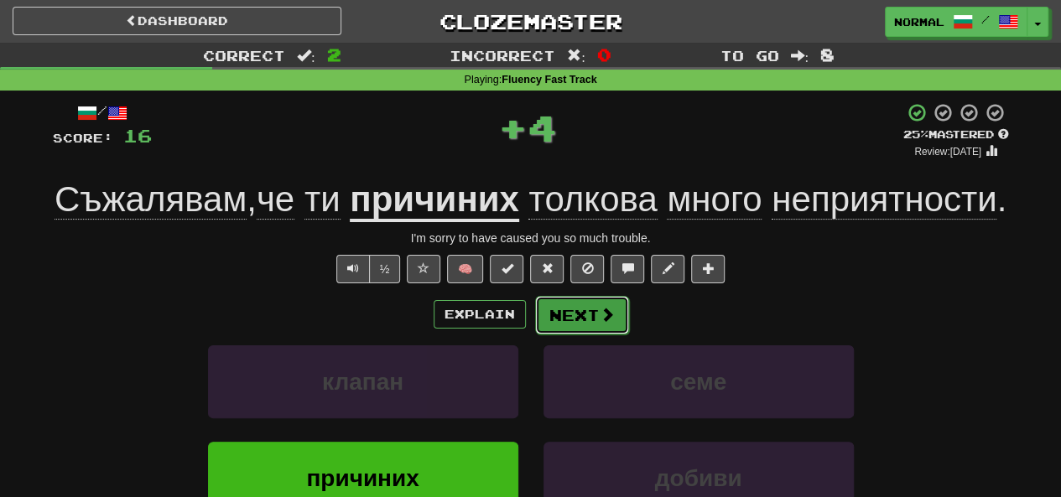
click at [547, 335] on button "Next" at bounding box center [582, 315] width 94 height 39
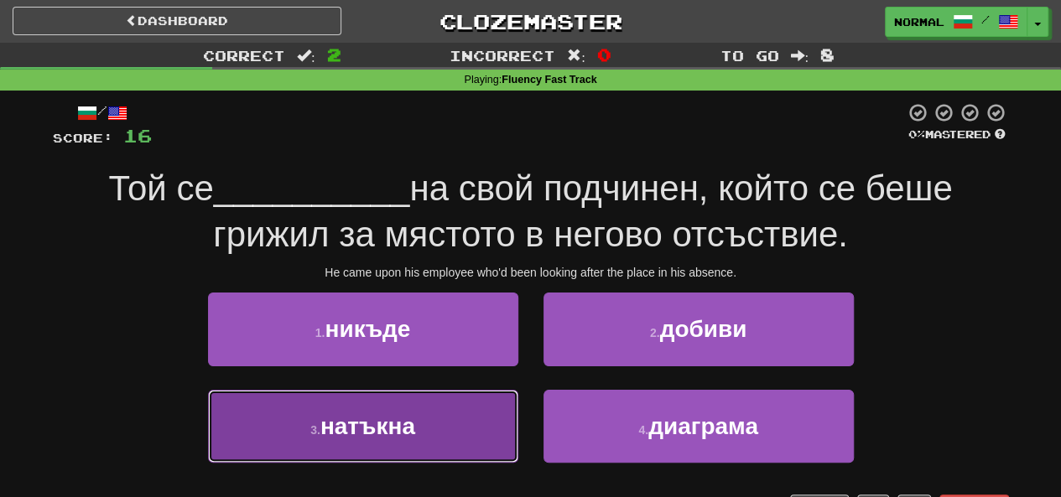
click at [476, 415] on button "3 . натъкна" at bounding box center [363, 426] width 310 height 73
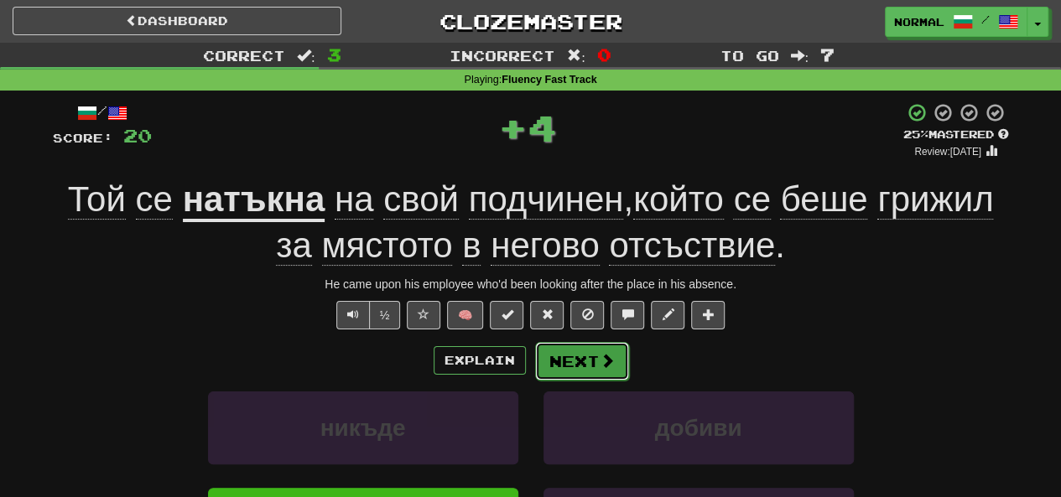
click at [577, 365] on button "Next" at bounding box center [582, 361] width 94 height 39
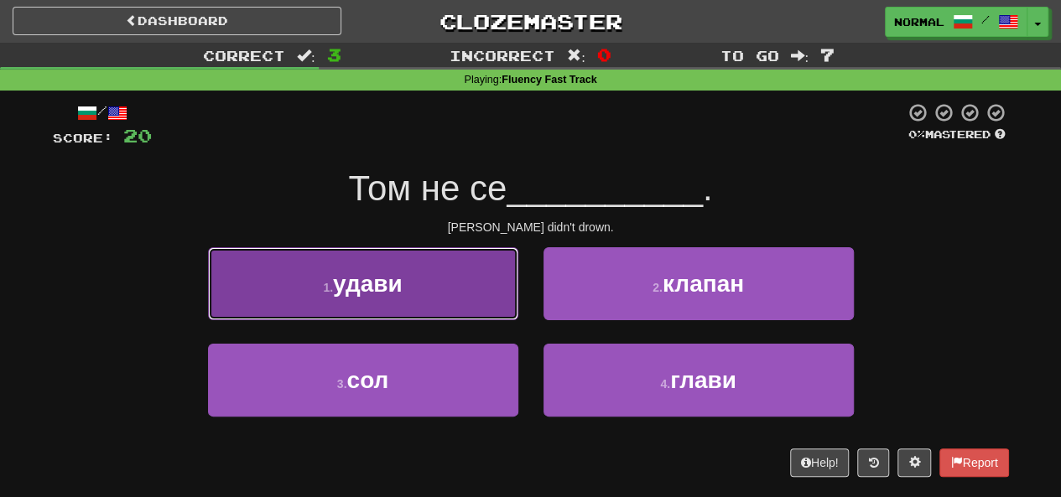
click at [447, 303] on button "1 . удави" at bounding box center [363, 283] width 310 height 73
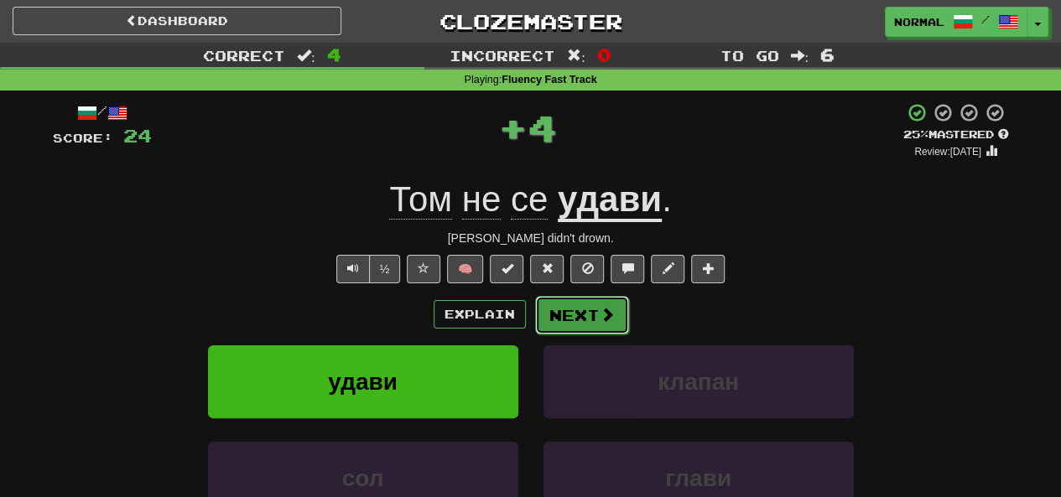
click at [586, 316] on button "Next" at bounding box center [582, 315] width 94 height 39
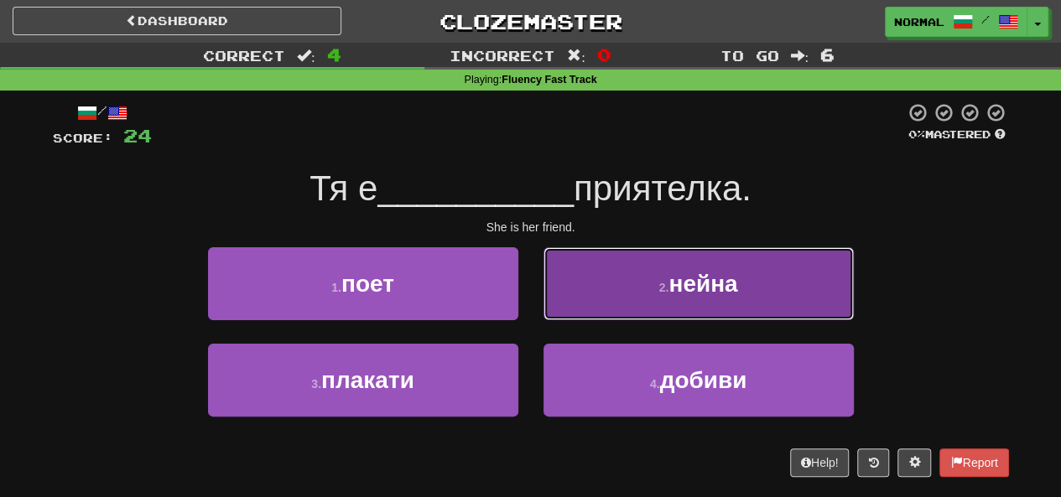
click at [650, 308] on button "2 . нейна" at bounding box center [699, 283] width 310 height 73
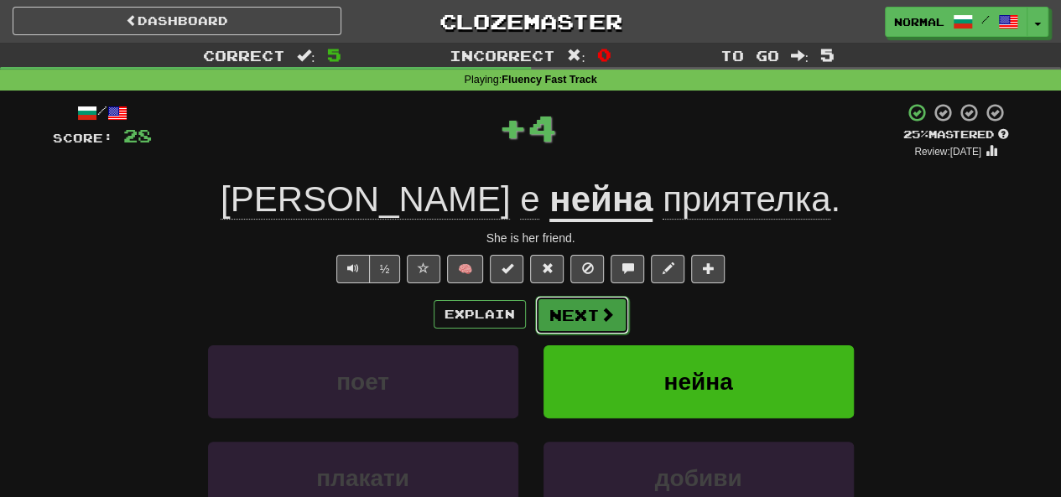
click at [585, 329] on button "Next" at bounding box center [582, 315] width 94 height 39
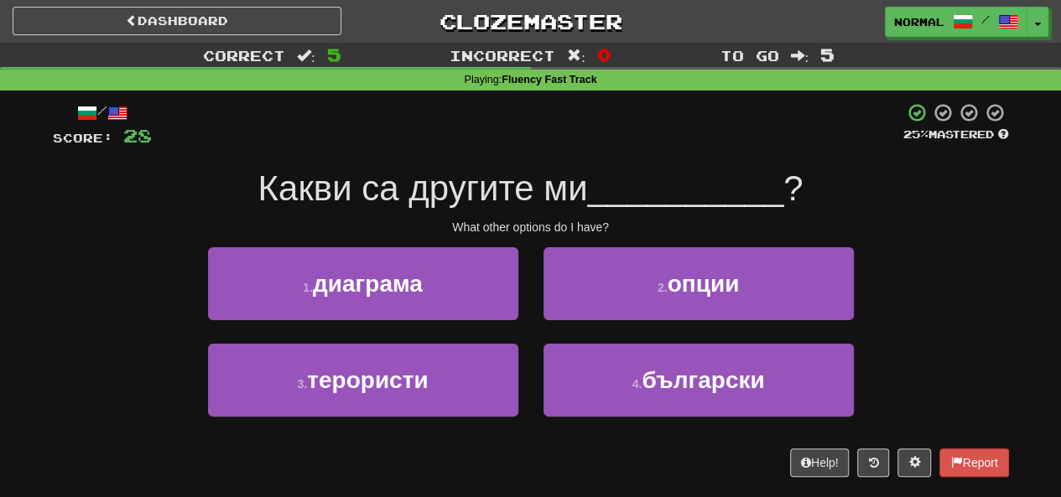
click at [455, 197] on span "Какви са другите ми" at bounding box center [423, 188] width 330 height 39
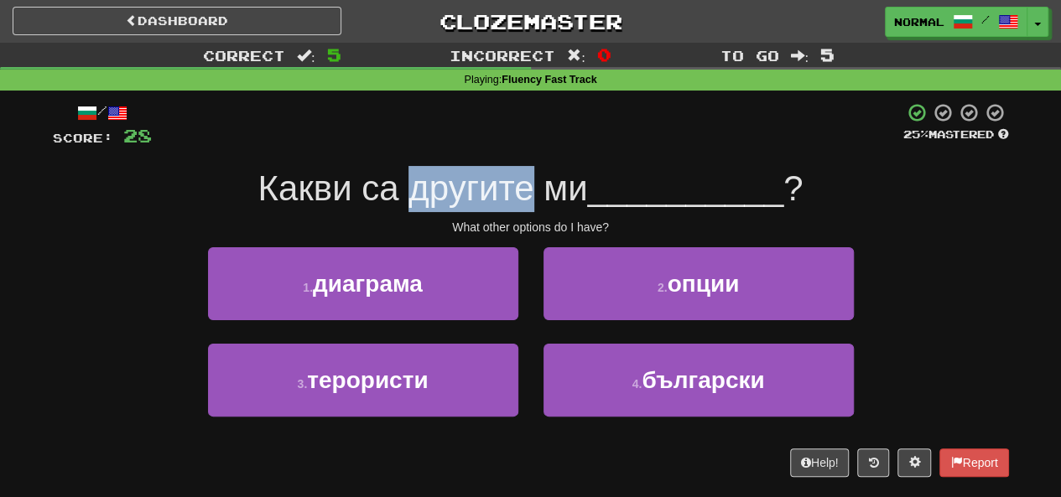
click at [455, 197] on span "Какви са другите ми" at bounding box center [423, 188] width 330 height 39
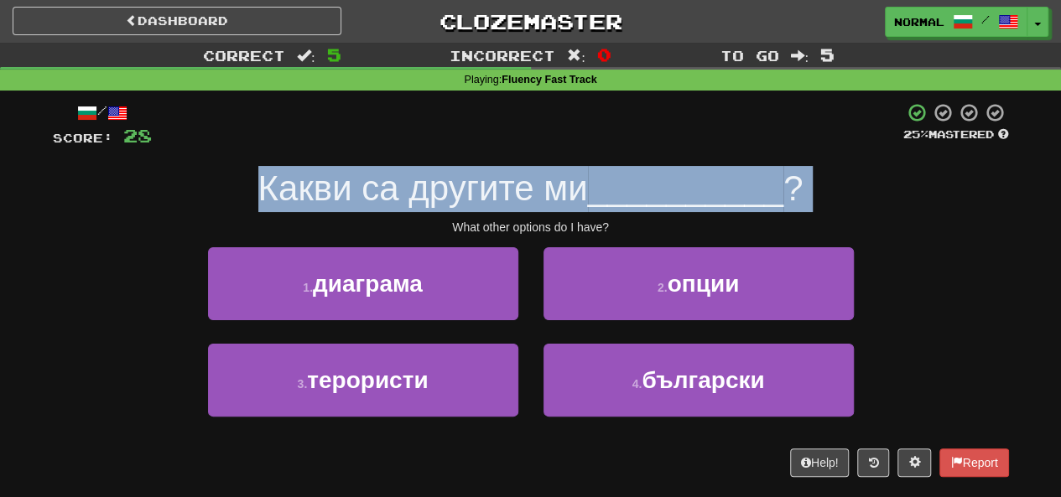
click at [455, 197] on span "Какви са другите ми" at bounding box center [423, 188] width 330 height 39
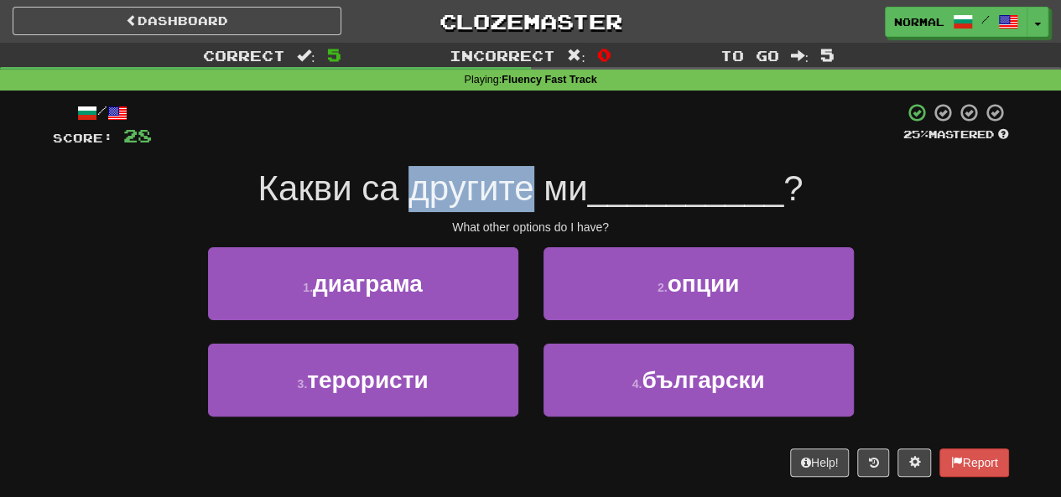
click at [455, 197] on span "Какви са другите ми" at bounding box center [423, 188] width 330 height 39
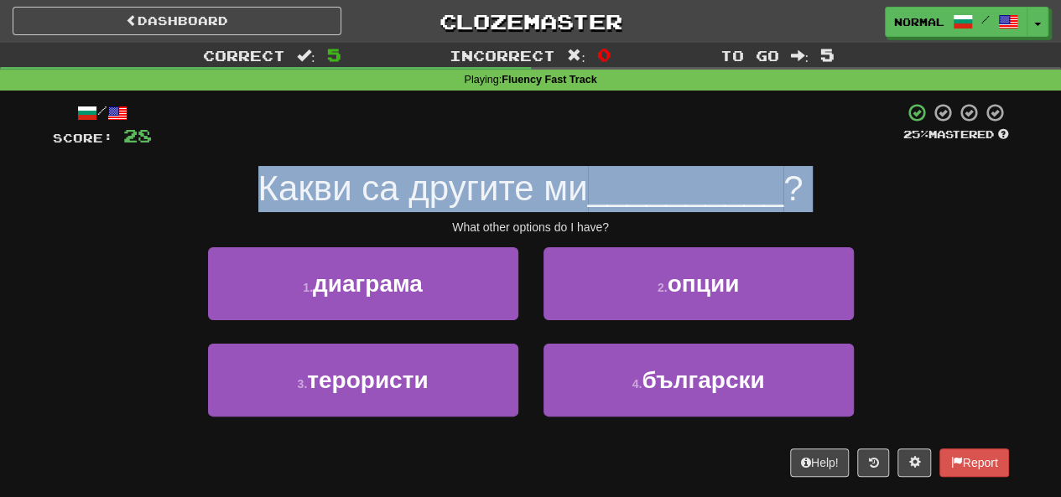
click at [455, 197] on span "Какви са другите ми" at bounding box center [423, 188] width 330 height 39
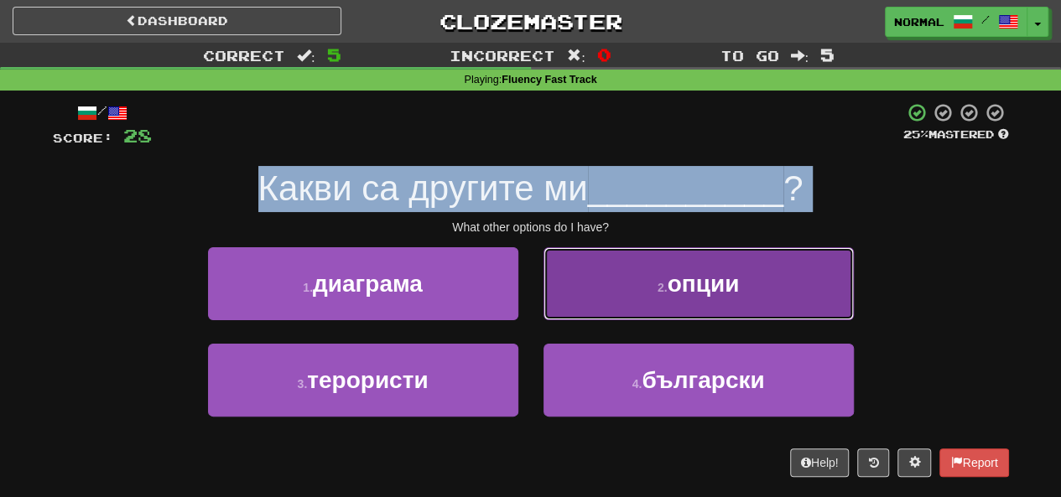
click at [699, 307] on button "2 . опции" at bounding box center [699, 283] width 310 height 73
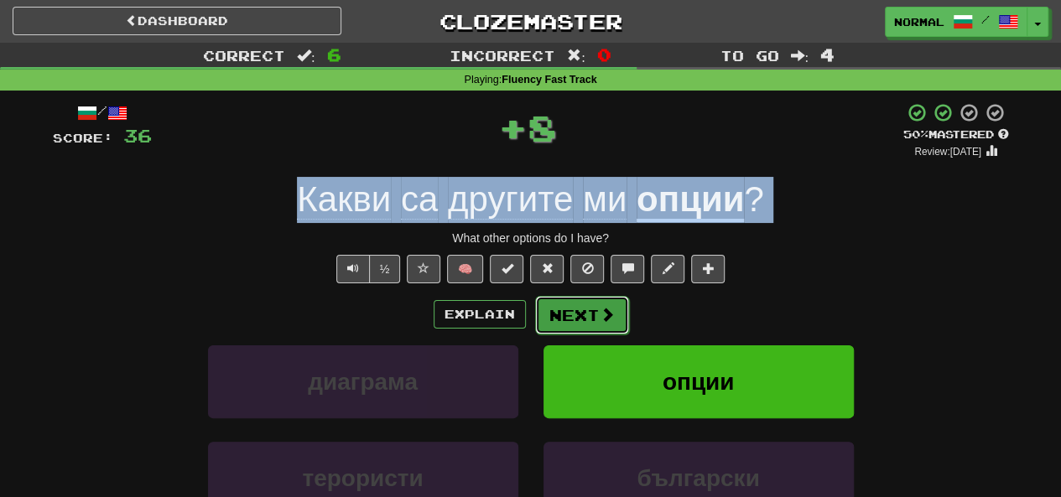
click at [580, 321] on button "Next" at bounding box center [582, 315] width 94 height 39
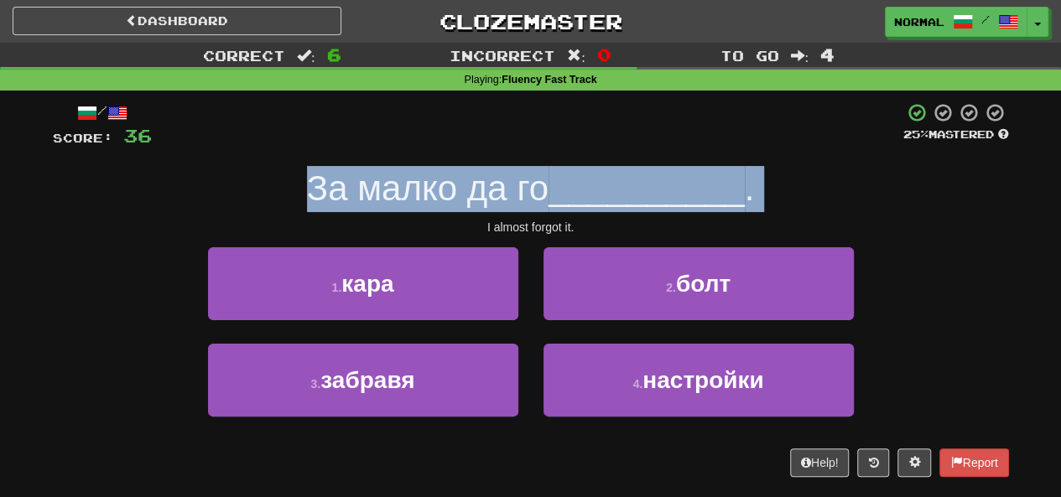
click at [518, 183] on span "За малко да го" at bounding box center [428, 188] width 242 height 39
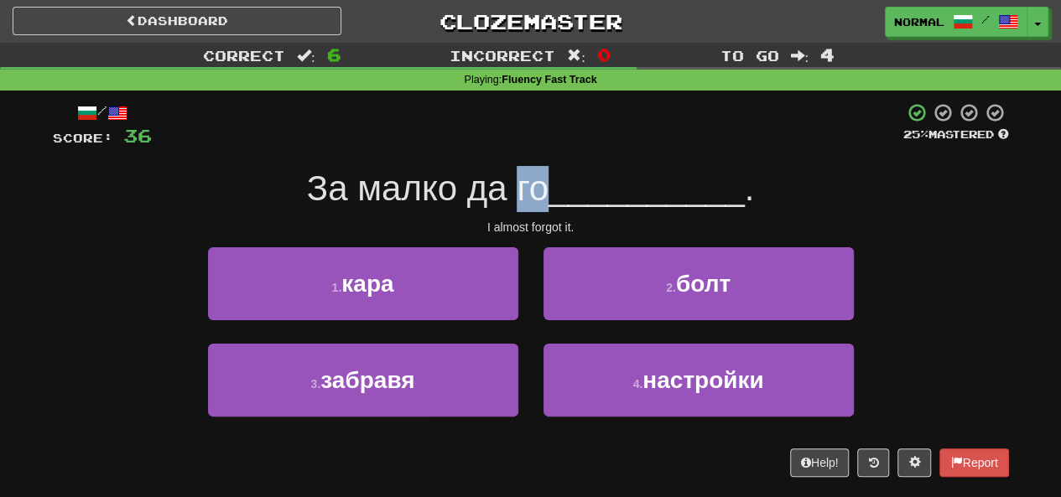
click at [518, 183] on span "За малко да го" at bounding box center [428, 188] width 242 height 39
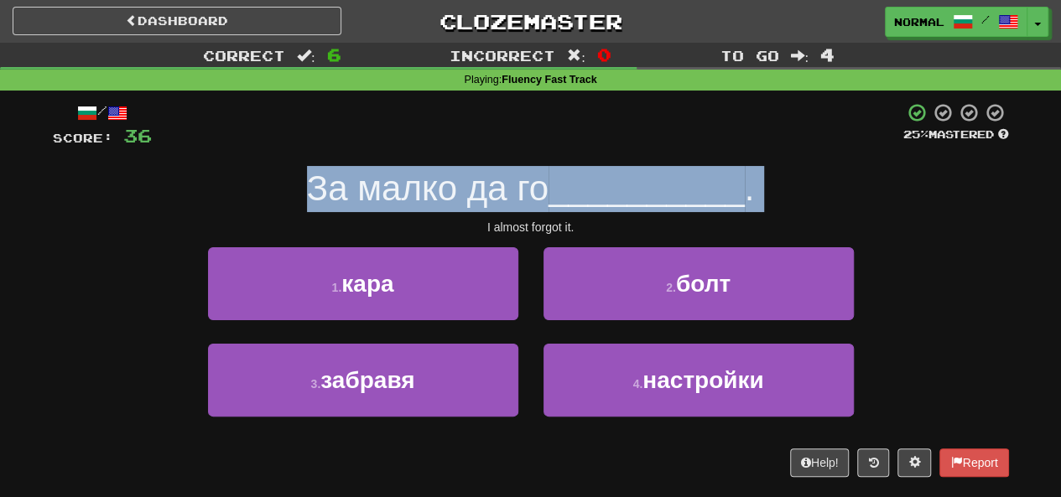
click at [518, 183] on span "За малко да го" at bounding box center [428, 188] width 242 height 39
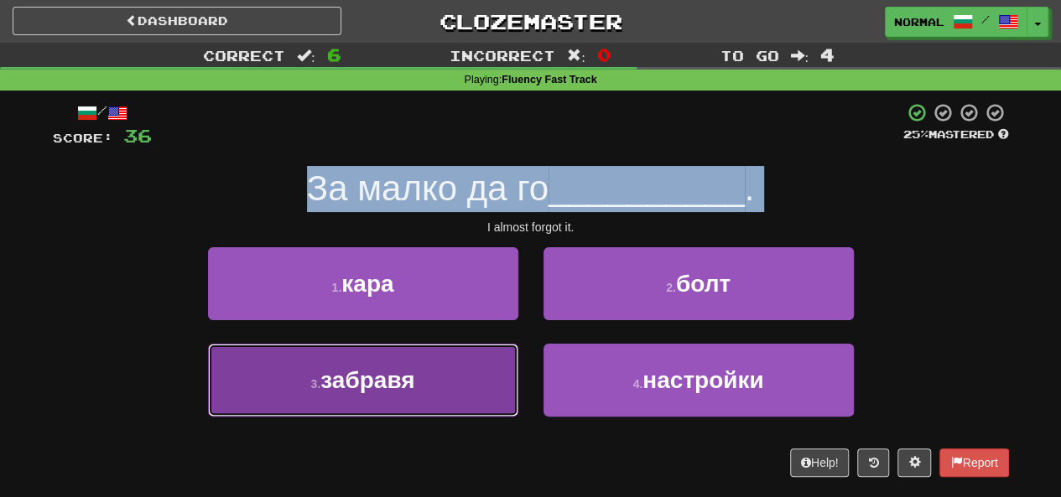
click at [435, 374] on button "3 . забравя" at bounding box center [363, 380] width 310 height 73
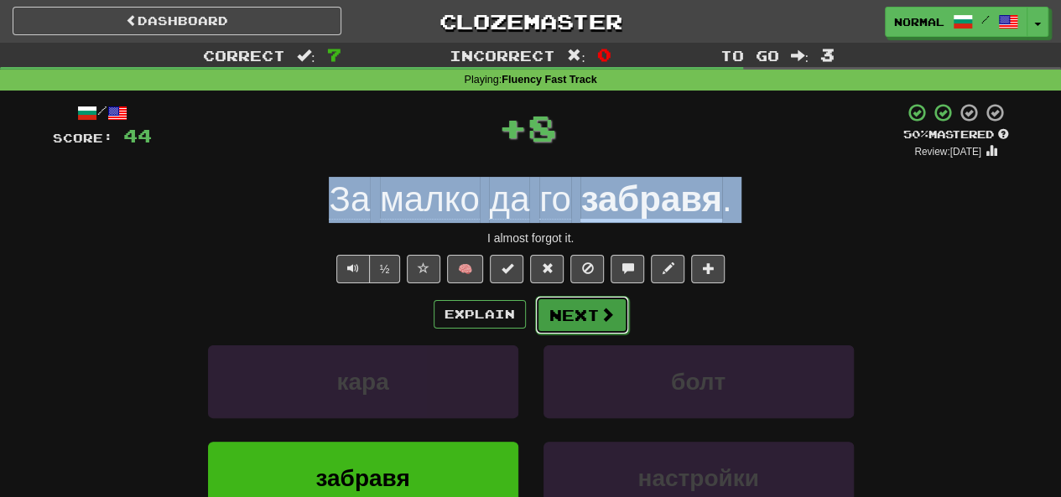
click at [559, 313] on button "Next" at bounding box center [582, 315] width 94 height 39
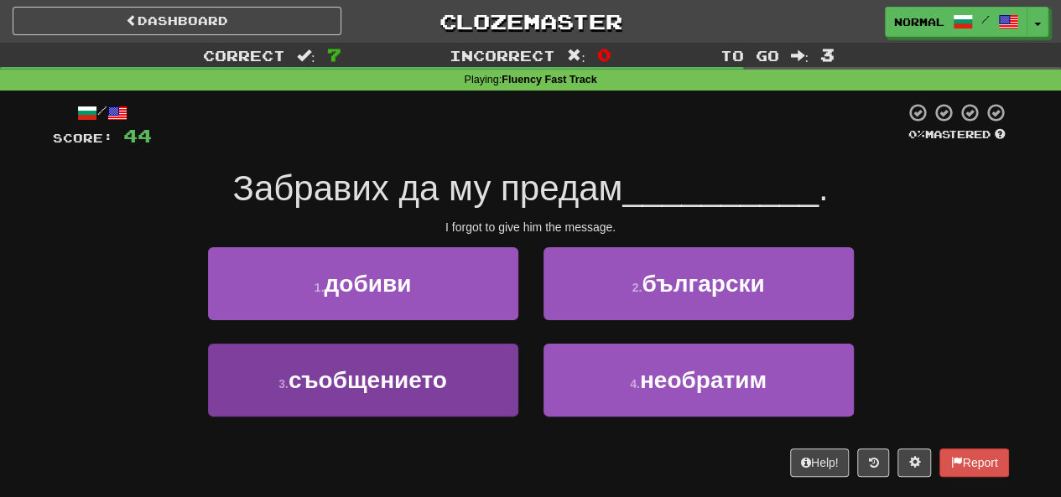
drag, startPoint x: 480, startPoint y: 417, endPoint x: 489, endPoint y: 393, distance: 25.2
click at [489, 393] on div "3 . съобщението" at bounding box center [363, 392] width 336 height 96
click at [489, 393] on button "3 . съобщението" at bounding box center [363, 380] width 310 height 73
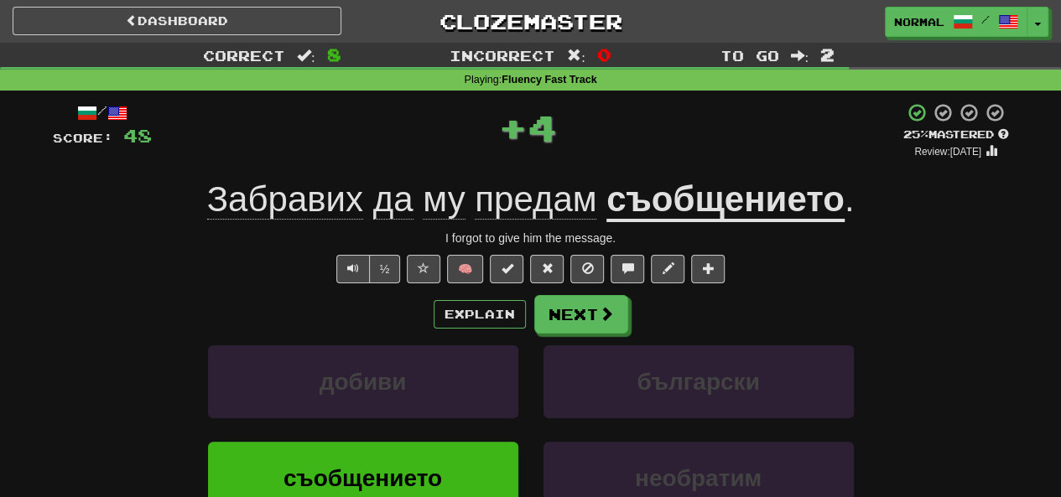
click at [571, 333] on div "Explain Next добиви български съобщението необратим Learn more: добиви българск…" at bounding box center [531, 429] width 956 height 269
click at [583, 320] on button "Next" at bounding box center [582, 315] width 94 height 39
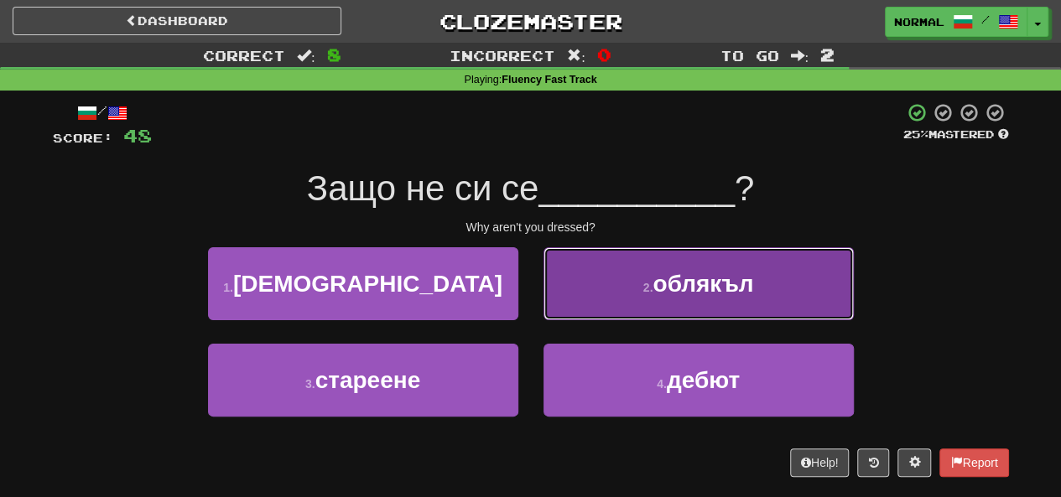
click at [604, 293] on button "2 . облякъл" at bounding box center [699, 283] width 310 height 73
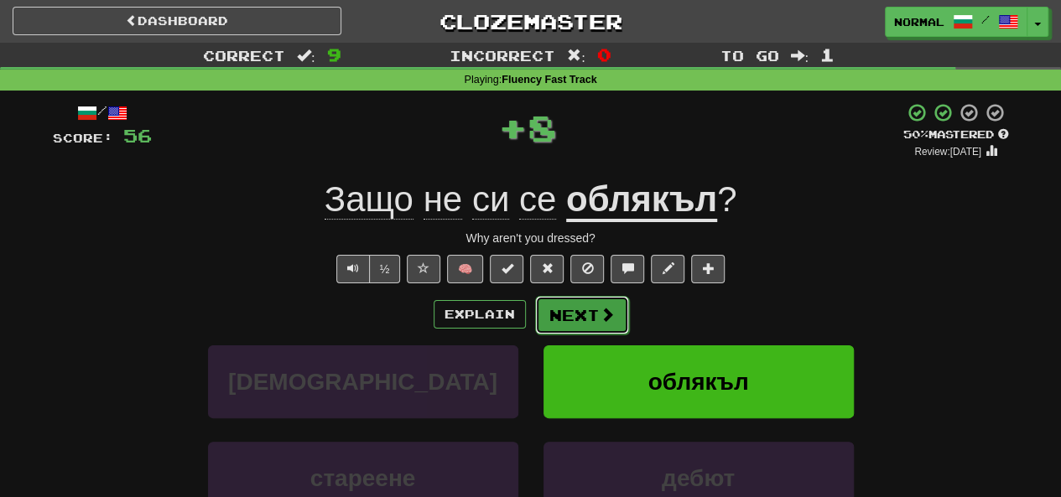
click at [557, 311] on button "Next" at bounding box center [582, 315] width 94 height 39
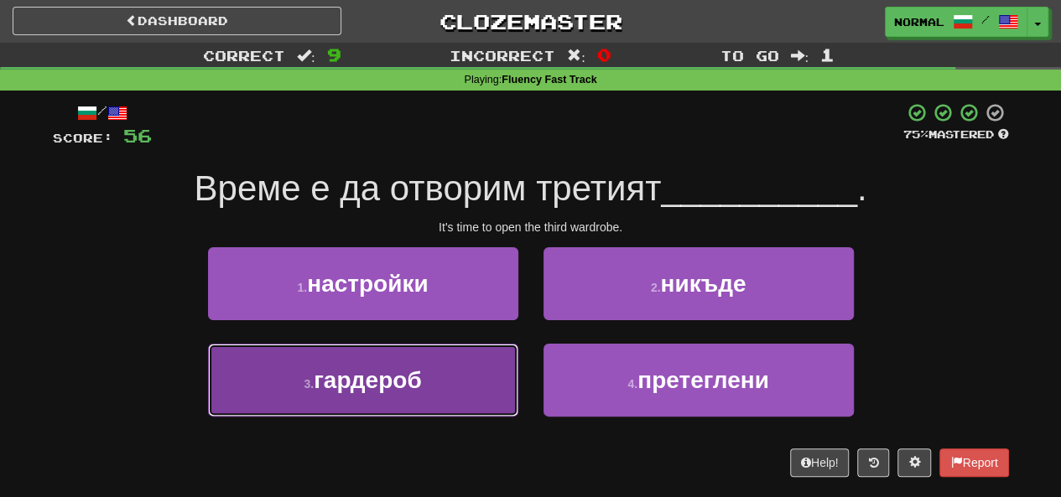
click at [463, 373] on button "3 . гардероб" at bounding box center [363, 380] width 310 height 73
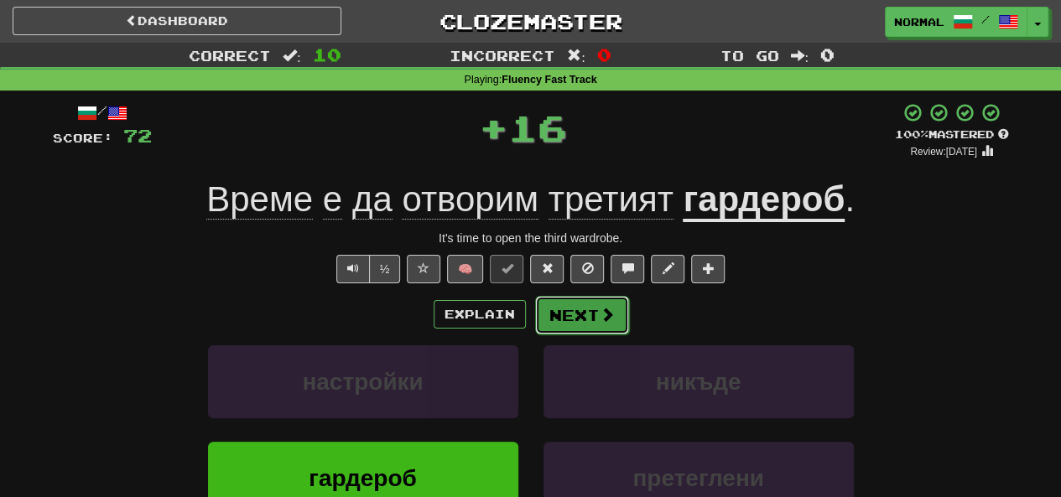
click at [589, 326] on button "Next" at bounding box center [582, 315] width 94 height 39
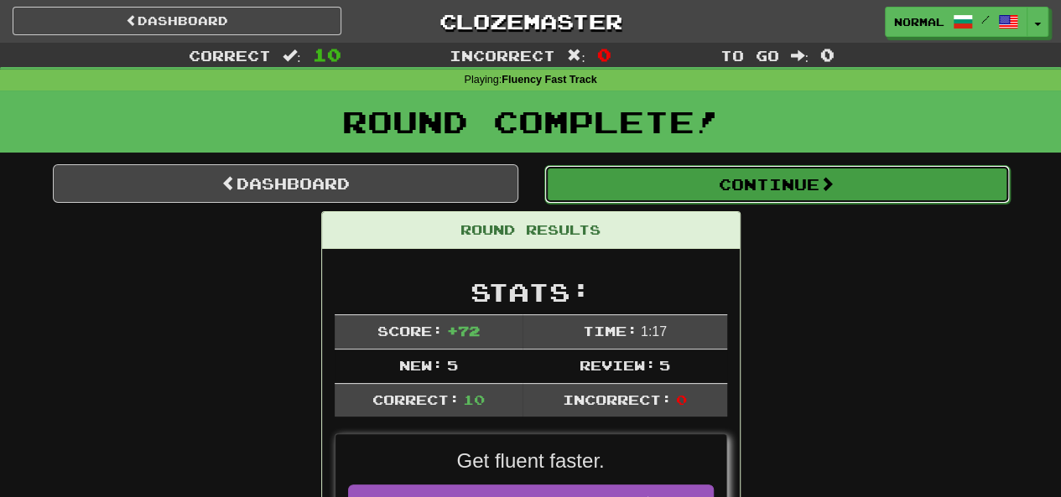
click at [664, 186] on button "Continue" at bounding box center [777, 184] width 466 height 39
